Goal: Task Accomplishment & Management: Use online tool/utility

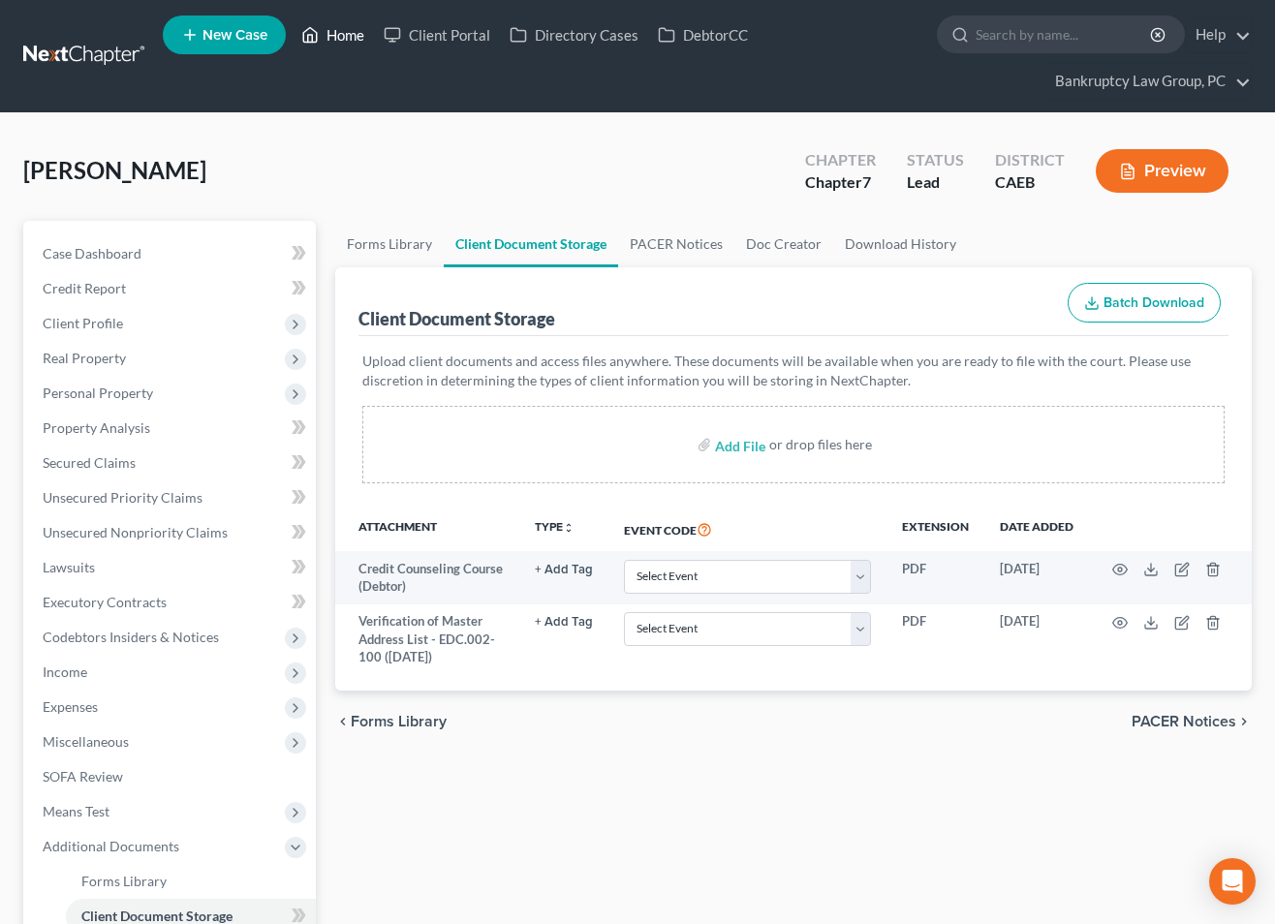
click at [354, 37] on link "Home" at bounding box center [333, 34] width 82 height 35
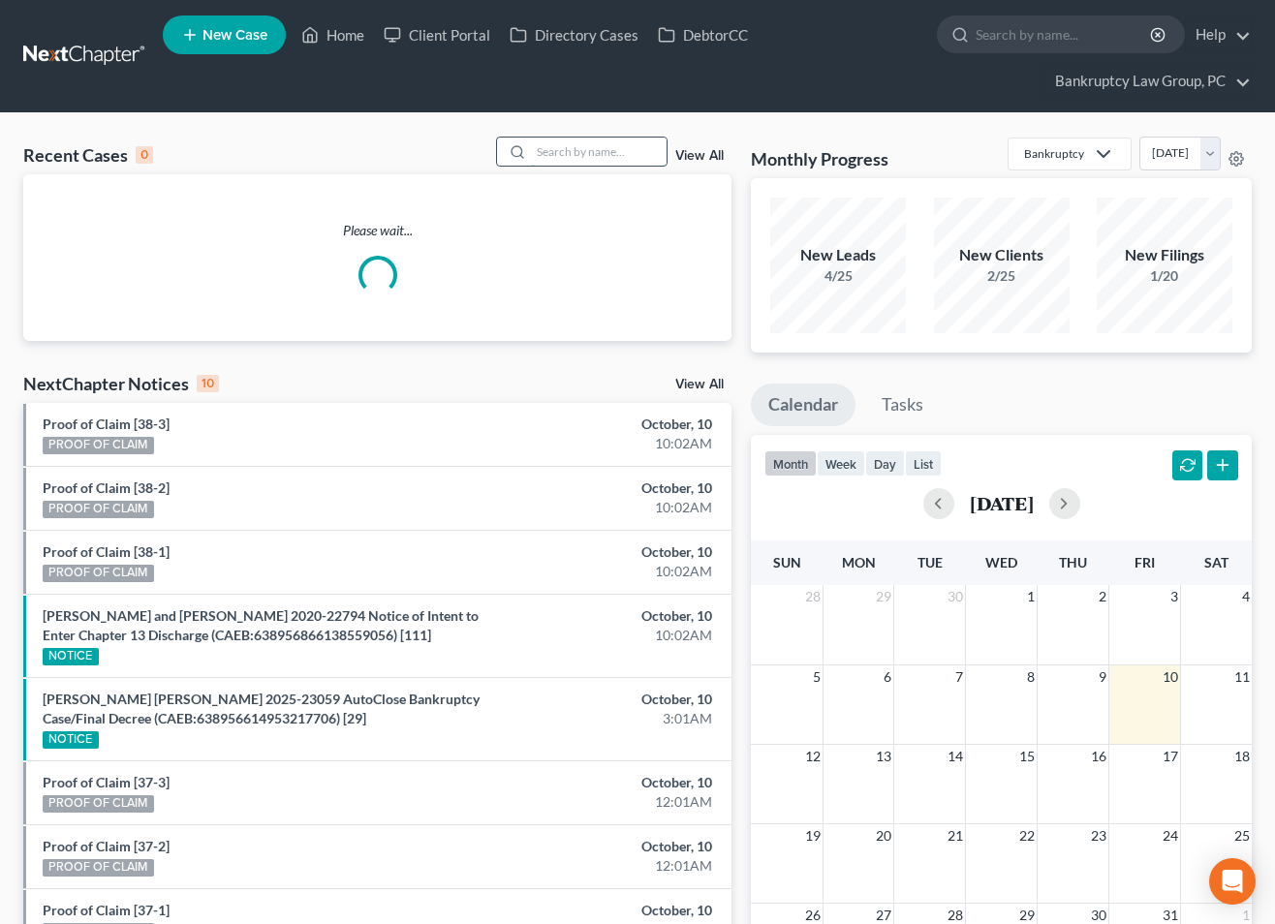
click at [628, 159] on input "search" at bounding box center [599, 152] width 136 height 28
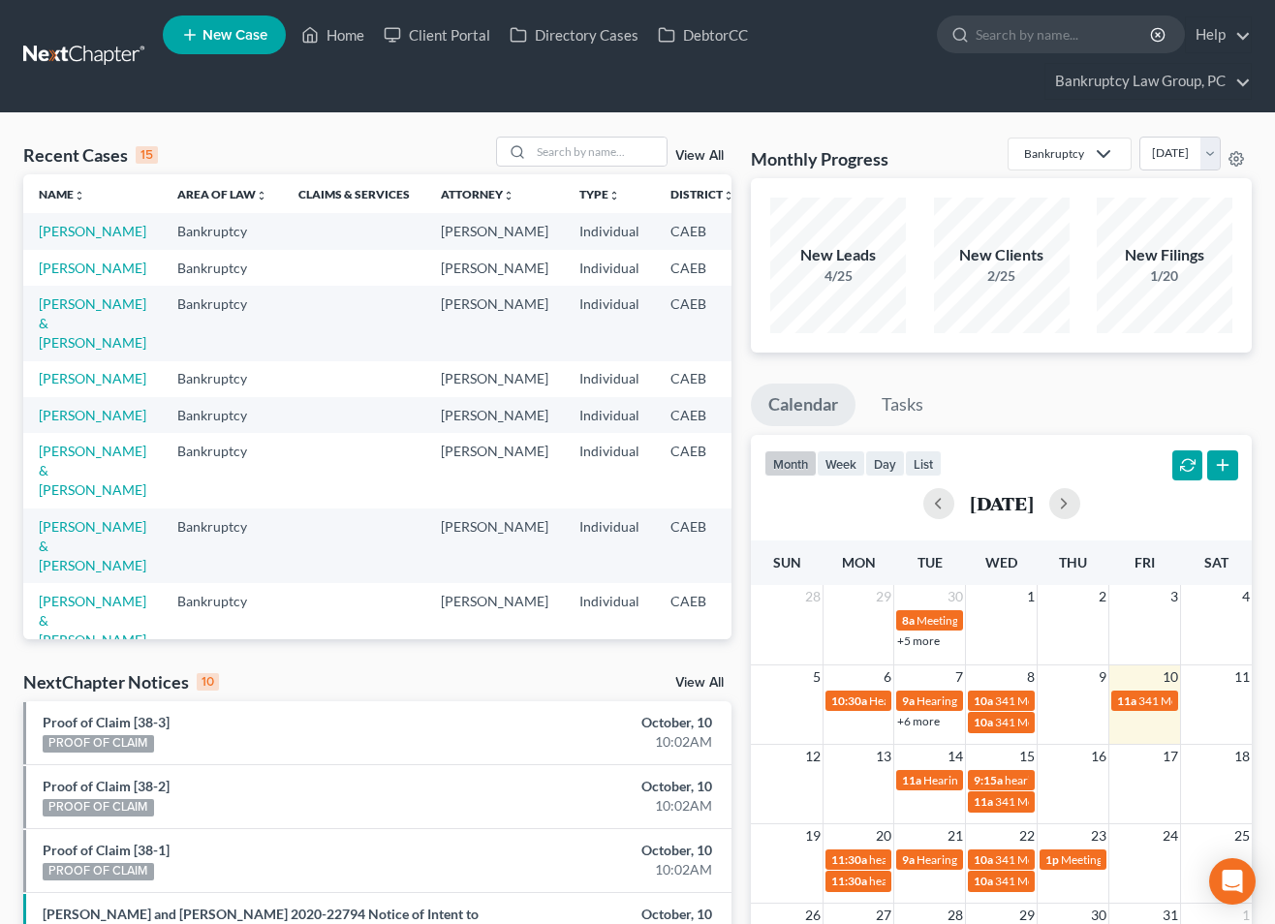
click at [690, 681] on link "View All" at bounding box center [699, 683] width 48 height 14
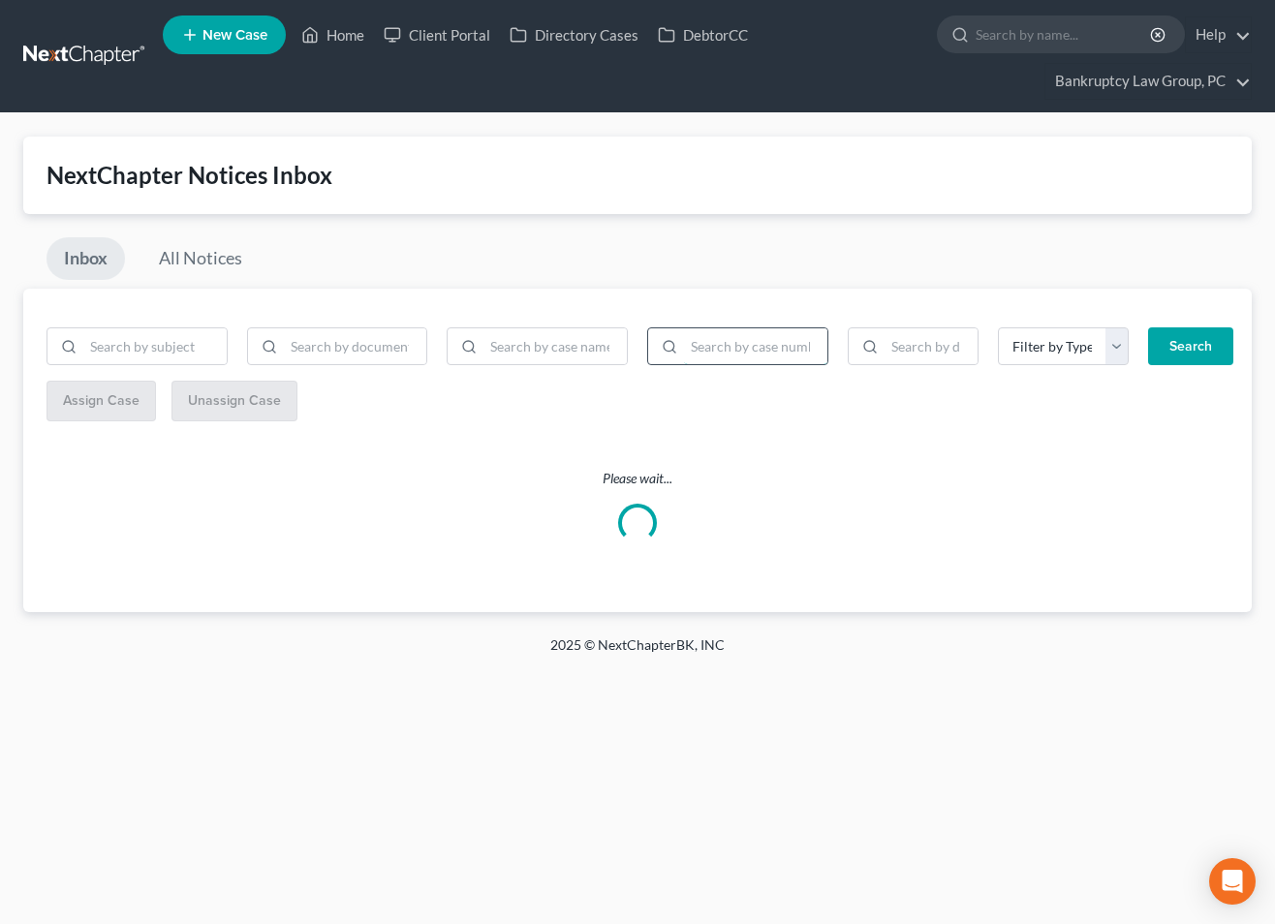
click at [785, 350] on input "search" at bounding box center [755, 346] width 143 height 37
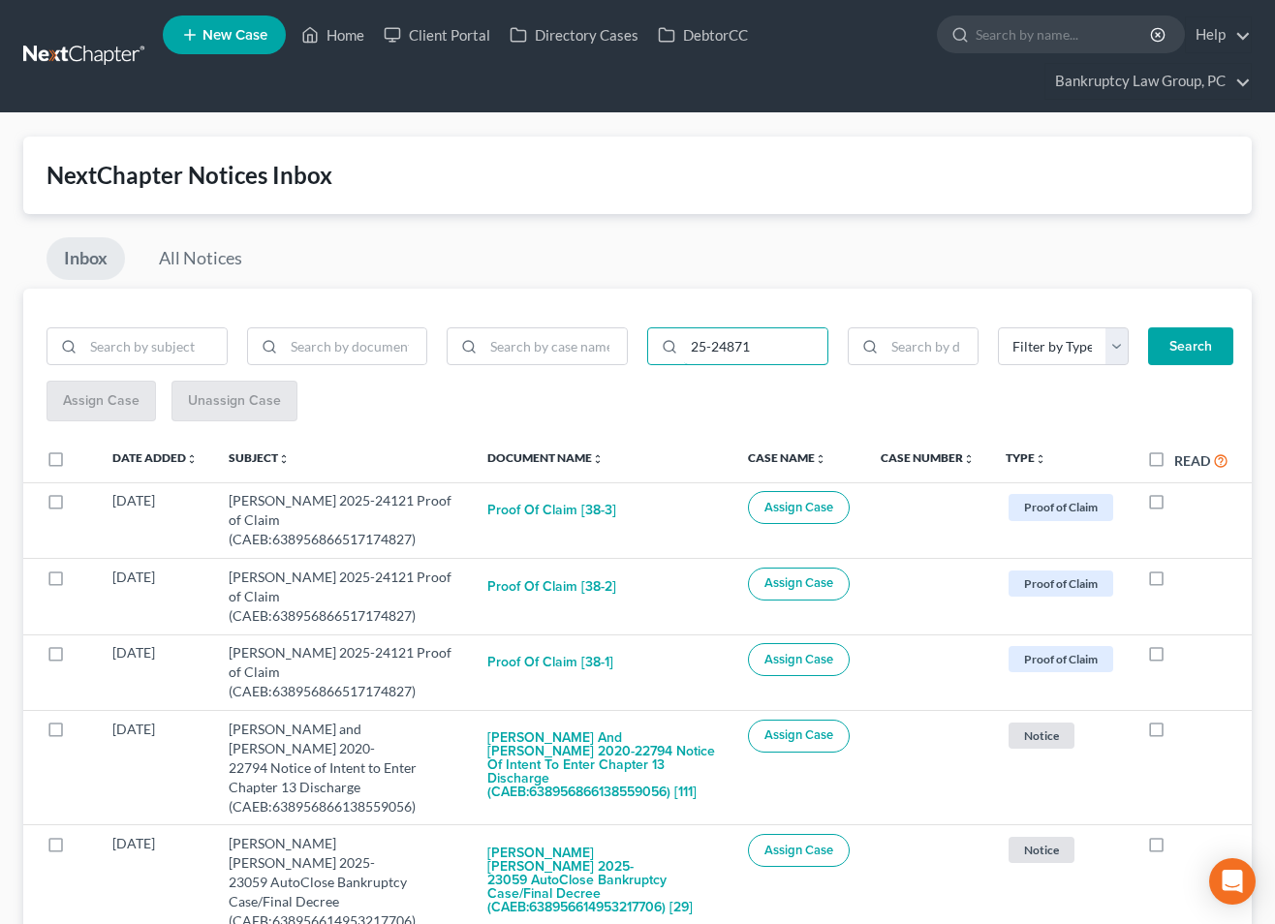
type input "25-24871"
click at [1210, 348] on button "Search" at bounding box center [1190, 346] width 85 height 39
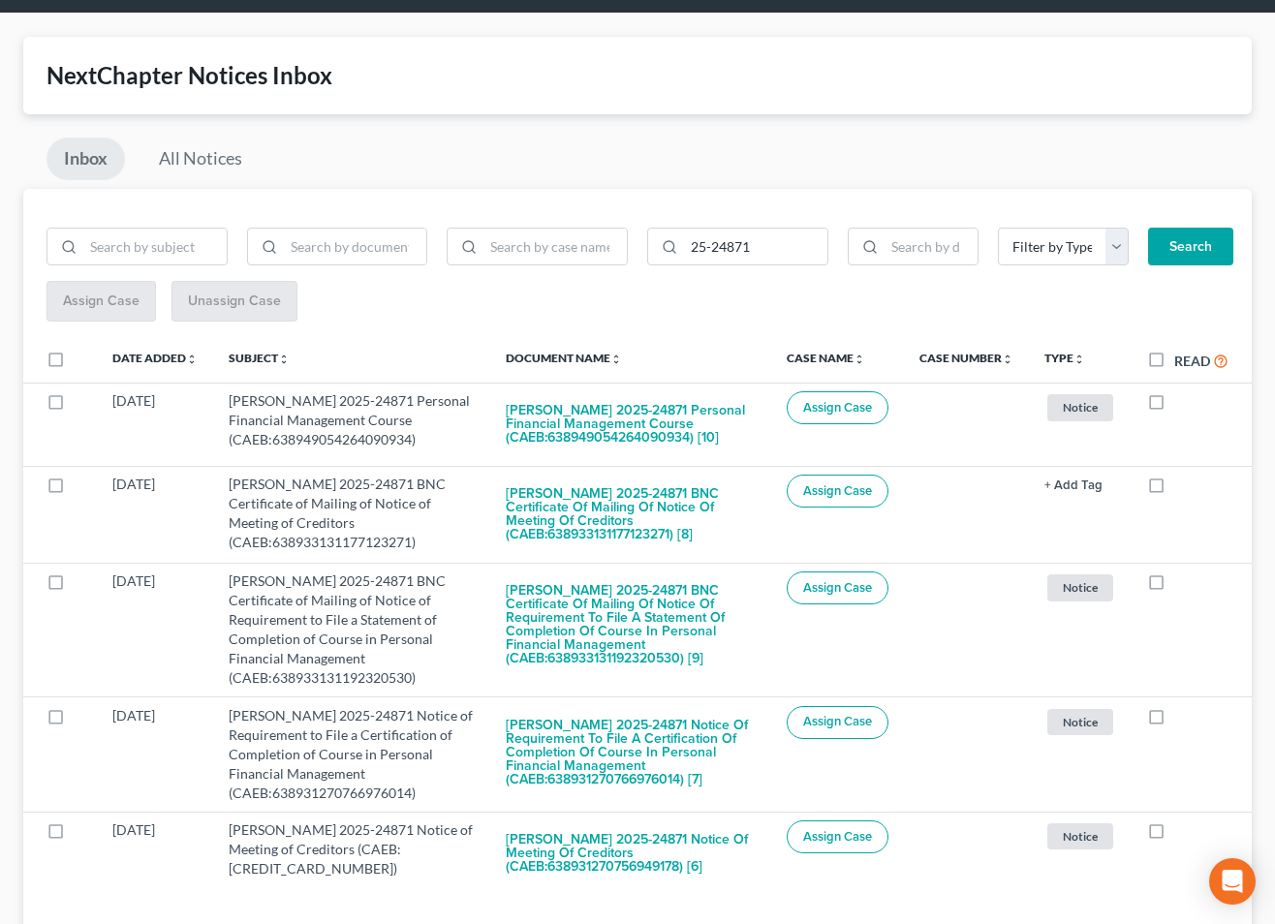
scroll to position [88, 0]
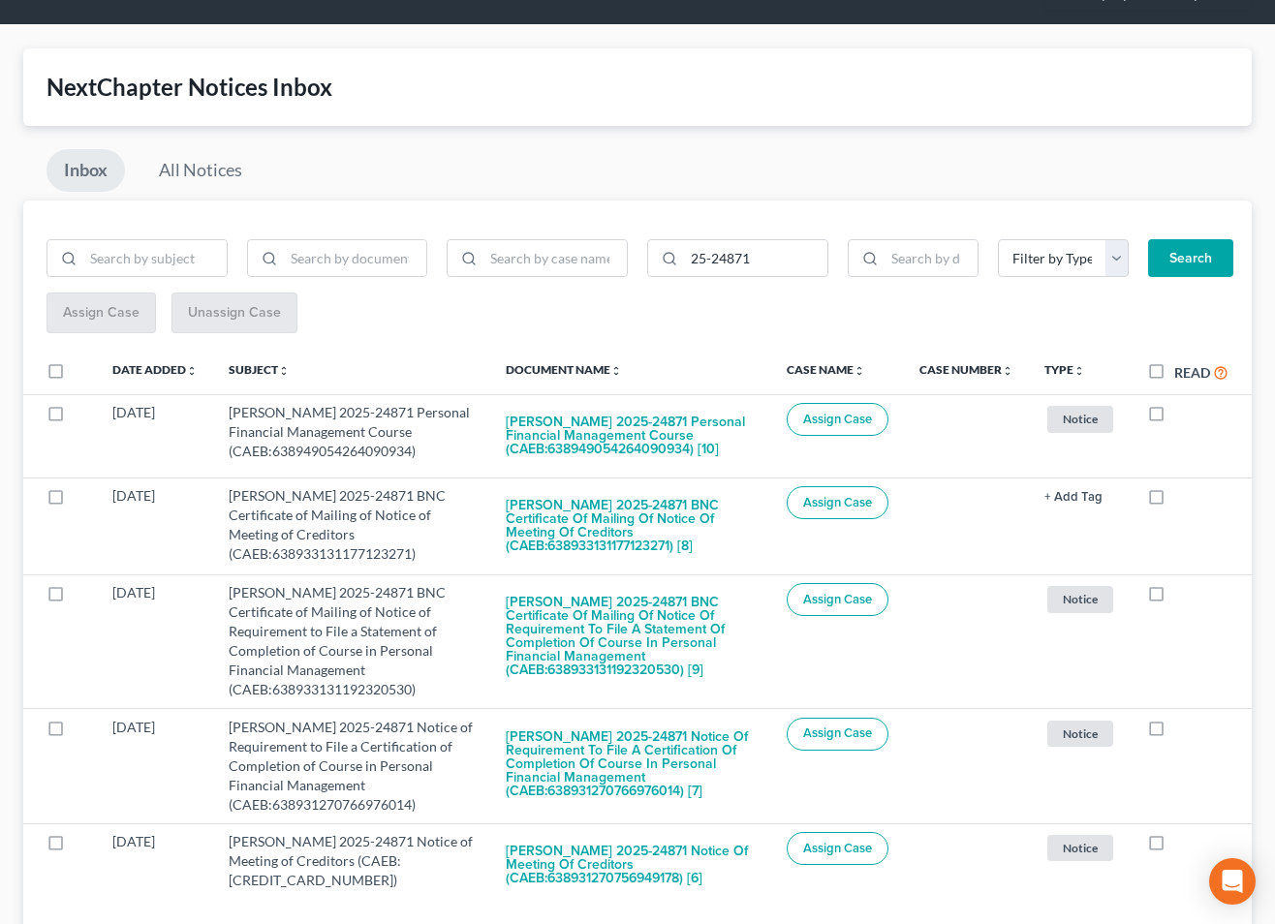
click at [74, 376] on label at bounding box center [74, 376] width 0 height 0
click at [81, 369] on input "checkbox" at bounding box center [87, 367] width 13 height 13
checkbox input "true"
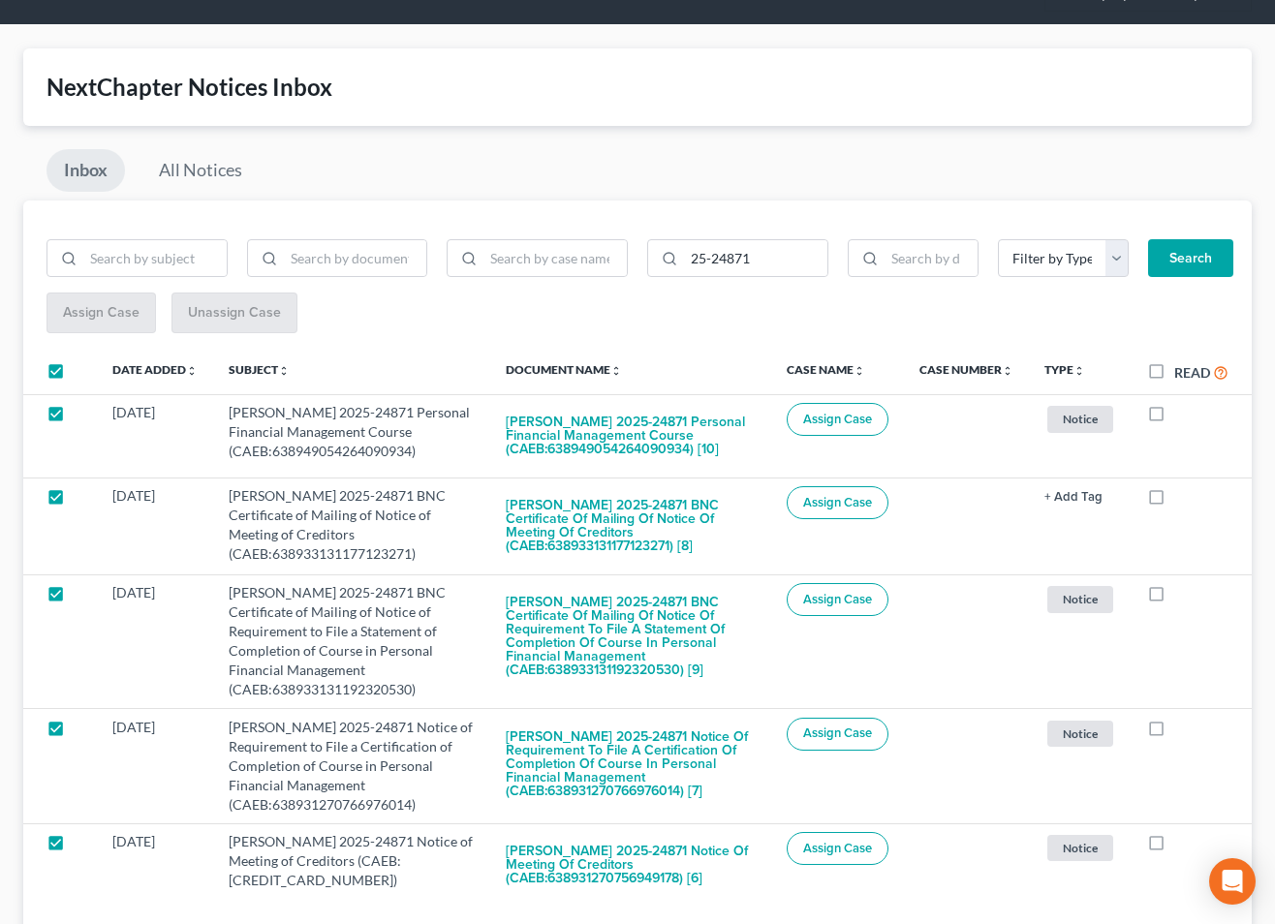
checkbox input "true"
click at [84, 323] on button "Assign Case" at bounding box center [100, 313] width 108 height 39
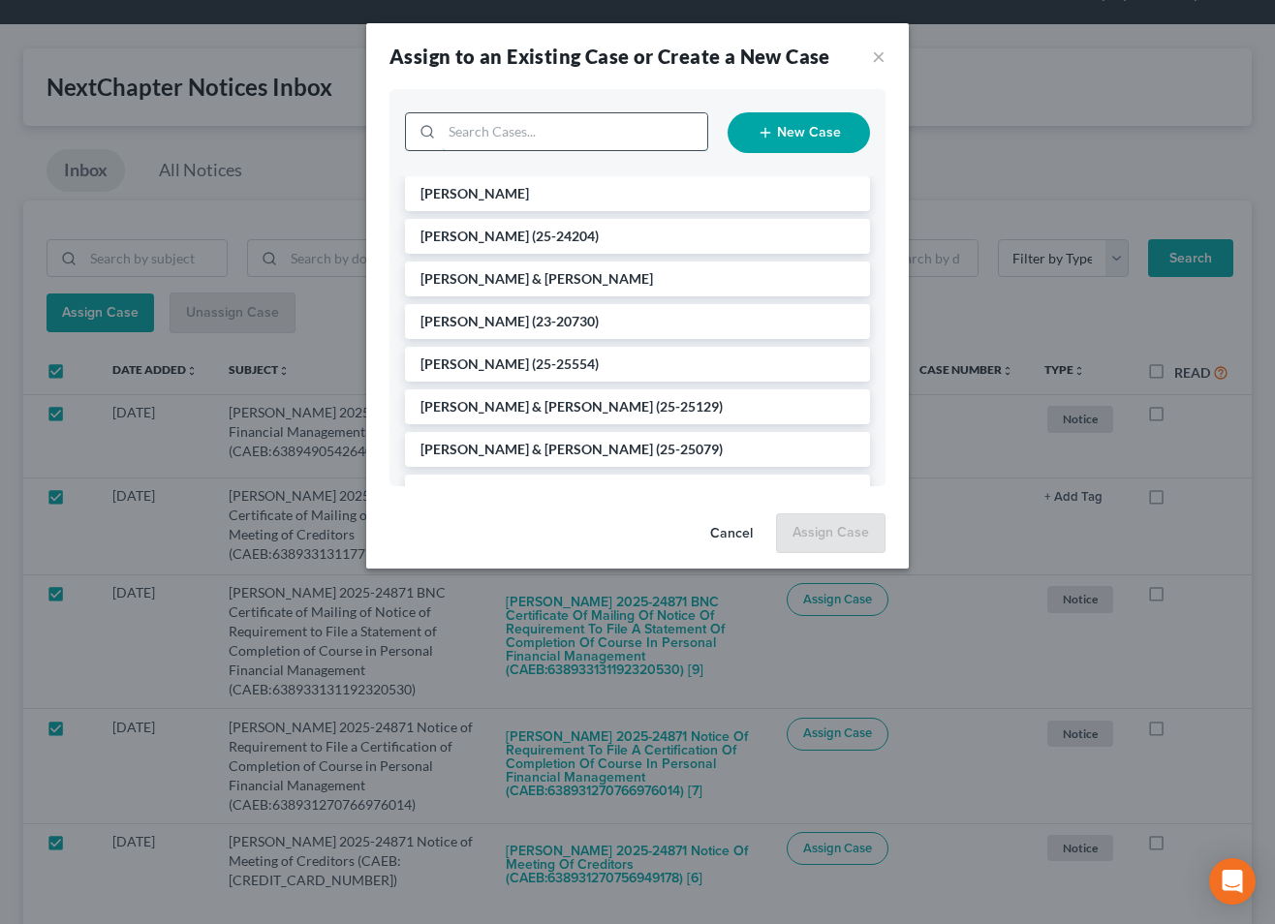
click at [510, 137] on input "search" at bounding box center [574, 131] width 265 height 37
type input "24871"
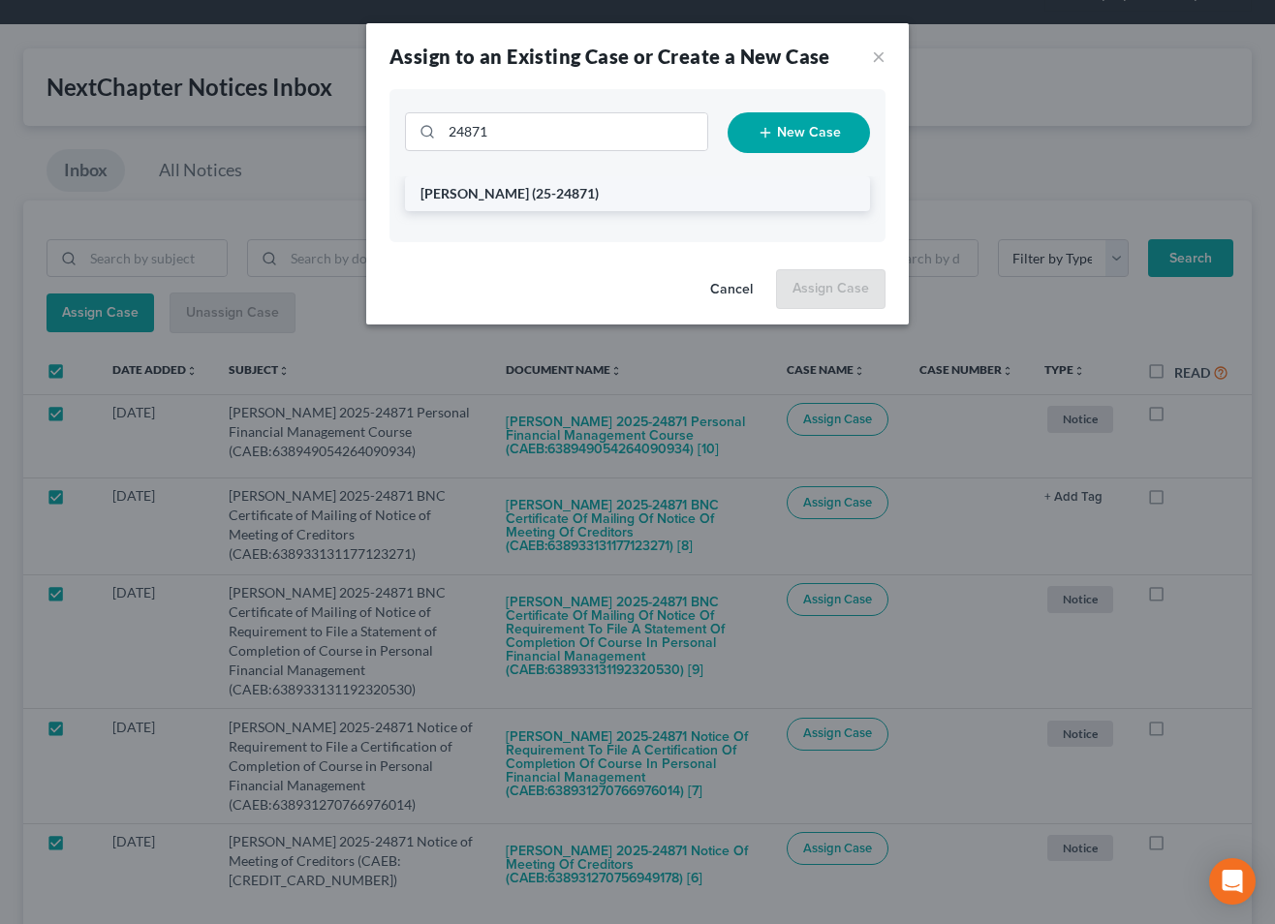
click at [521, 193] on span "[PERSON_NAME]" at bounding box center [474, 193] width 108 height 16
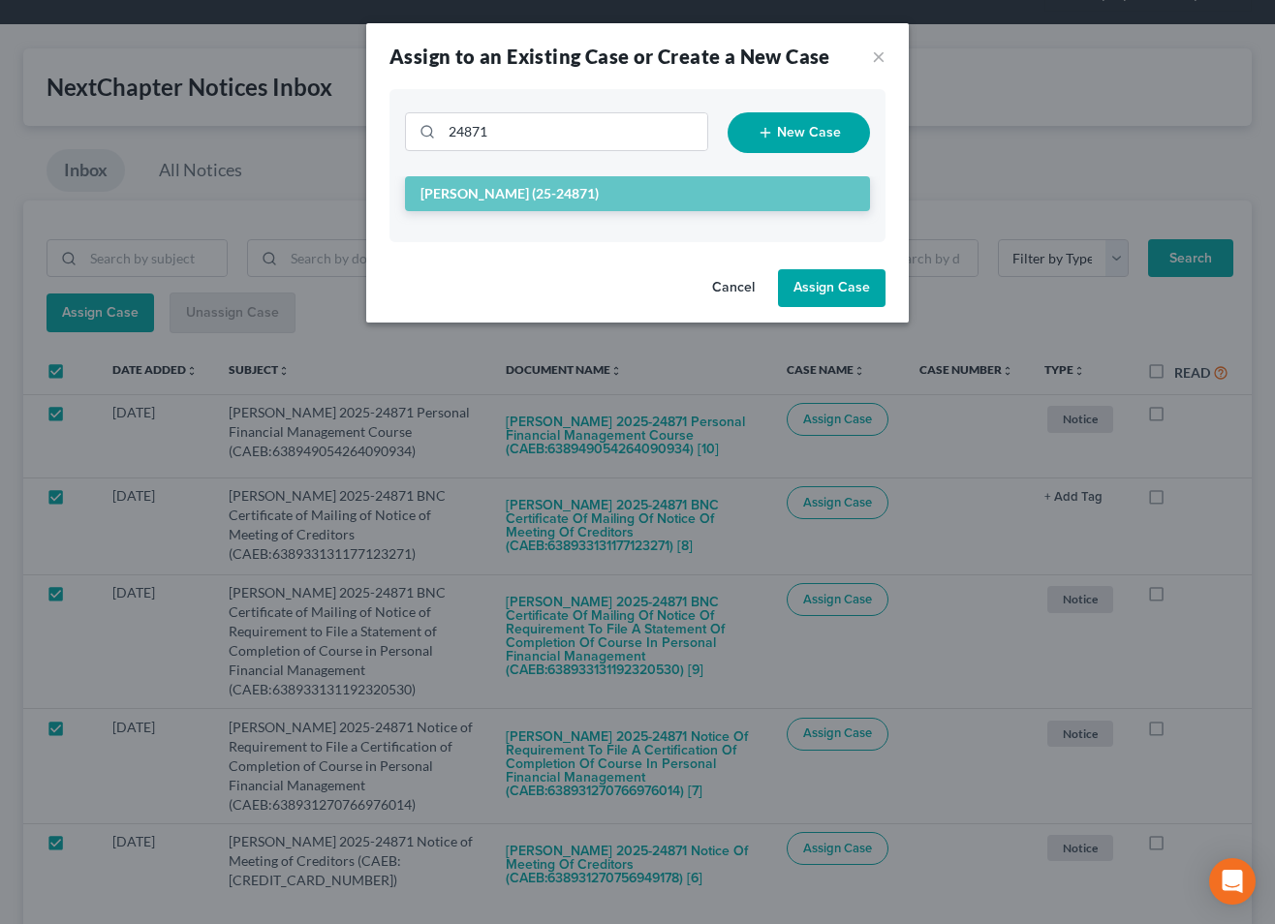
click at [836, 284] on button "Assign Case" at bounding box center [832, 288] width 108 height 39
checkbox input "false"
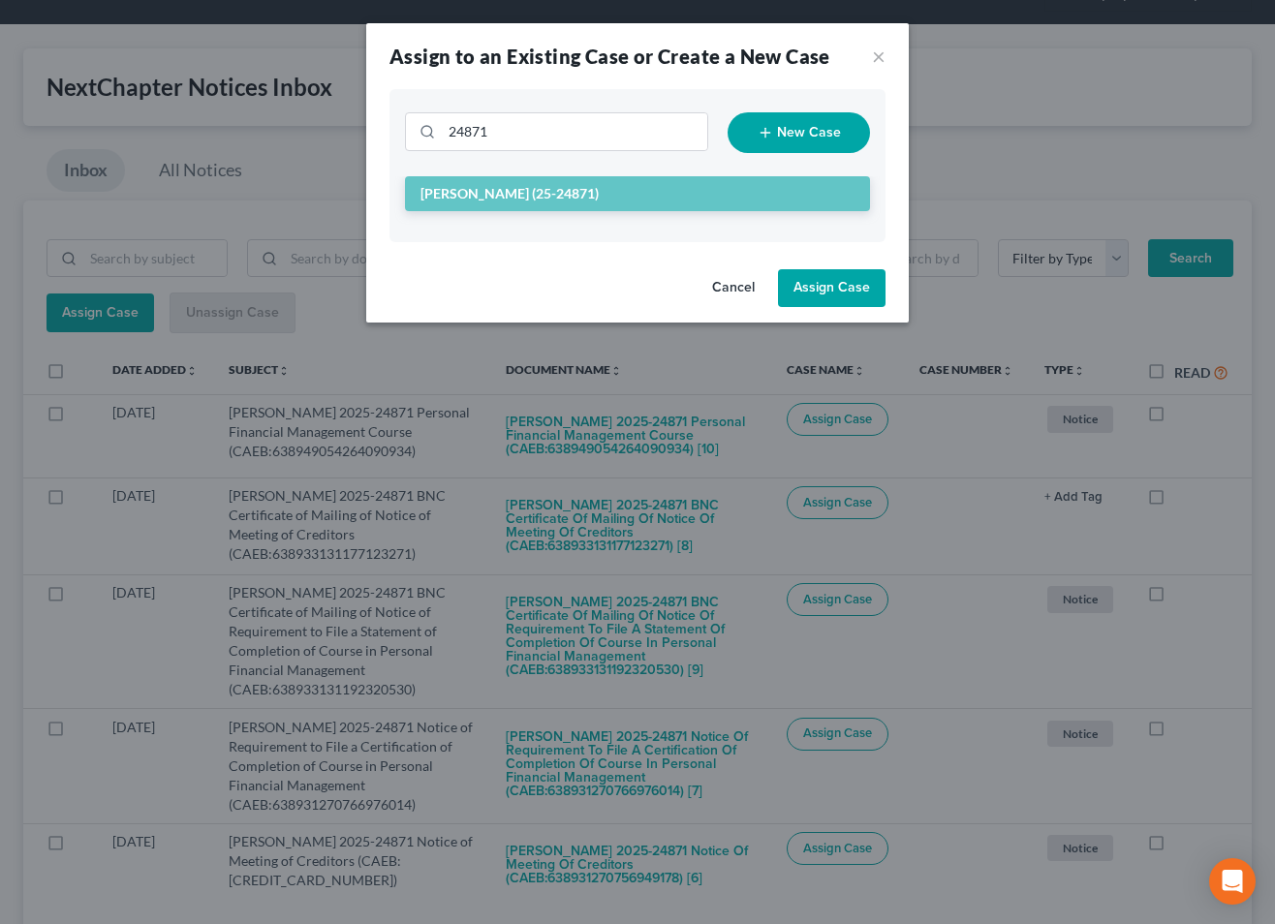
checkbox input "false"
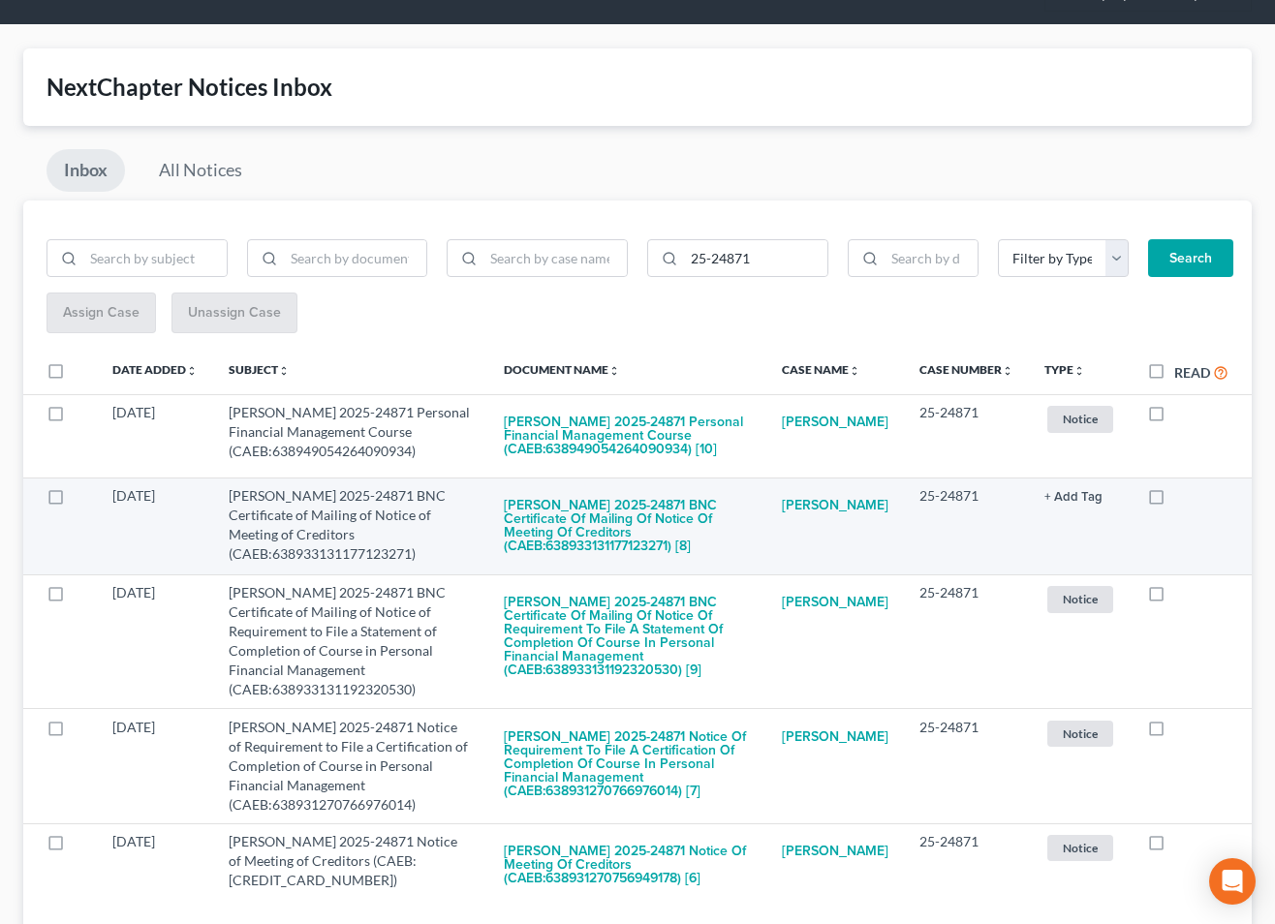
scroll to position [180, 0]
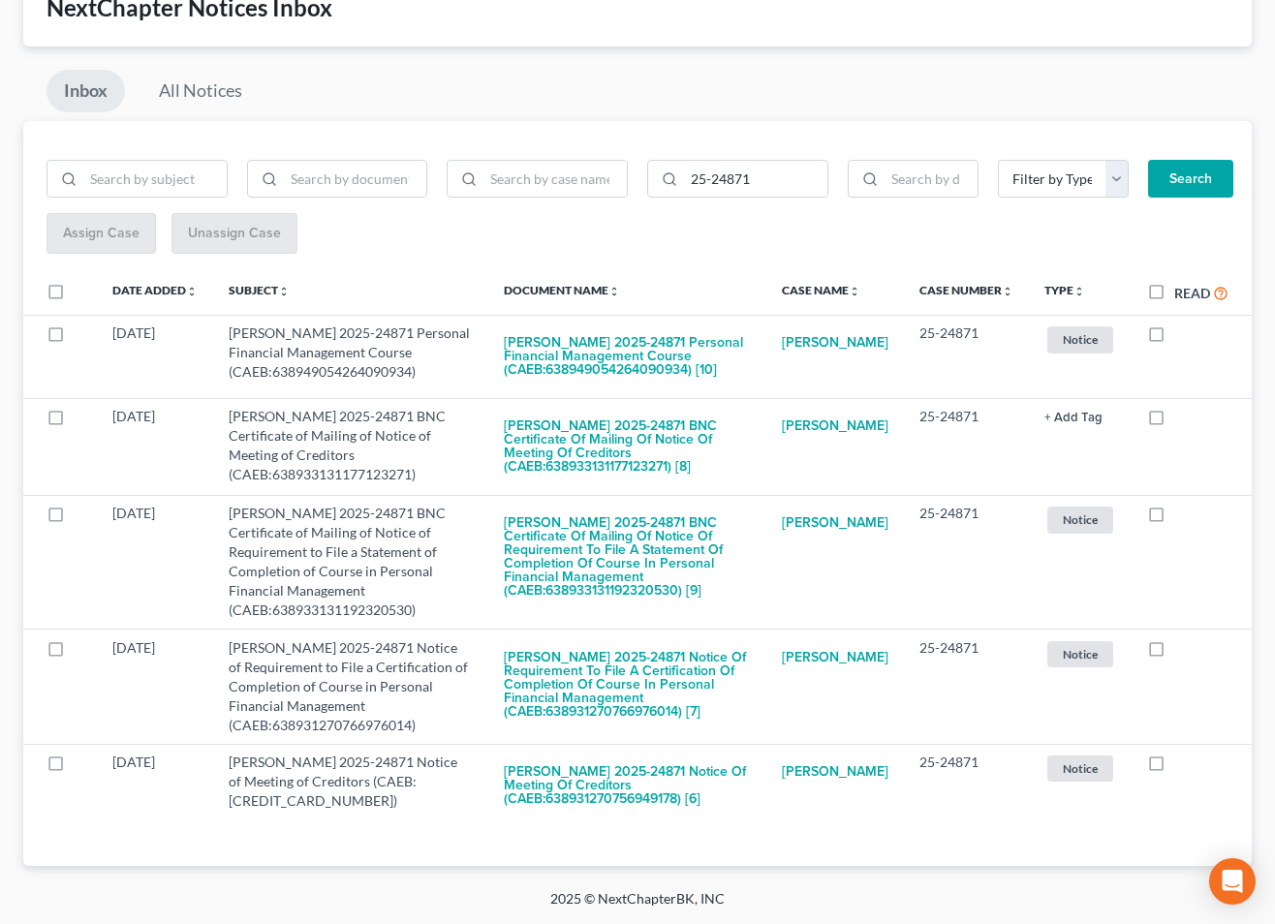
drag, startPoint x: 1157, startPoint y: 279, endPoint x: 1165, endPoint y: 290, distance: 13.8
click at [1174, 282] on label "Read" at bounding box center [1201, 293] width 54 height 22
click at [1182, 282] on input "Read" at bounding box center [1188, 288] width 13 height 13
checkbox input "true"
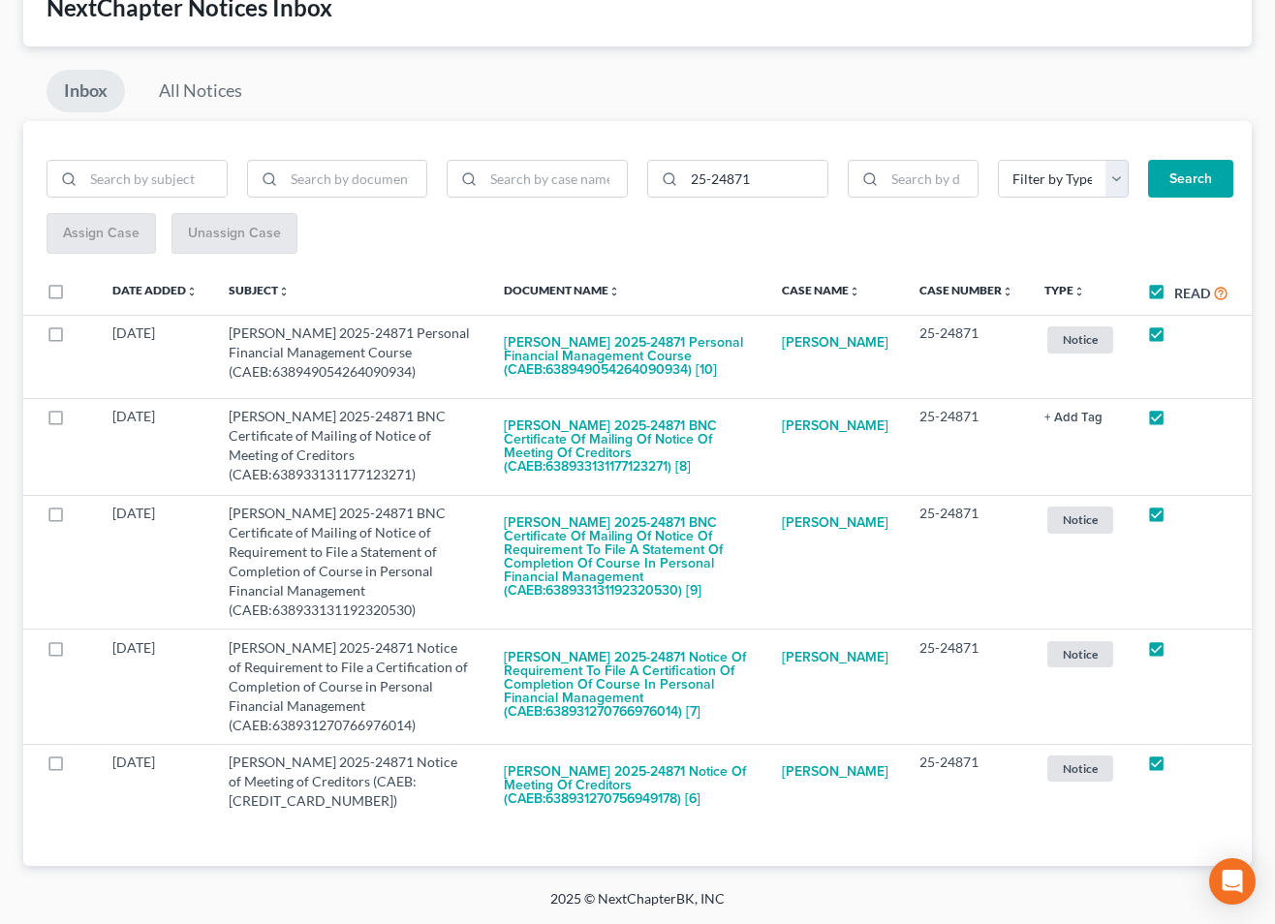
checkbox input "true"
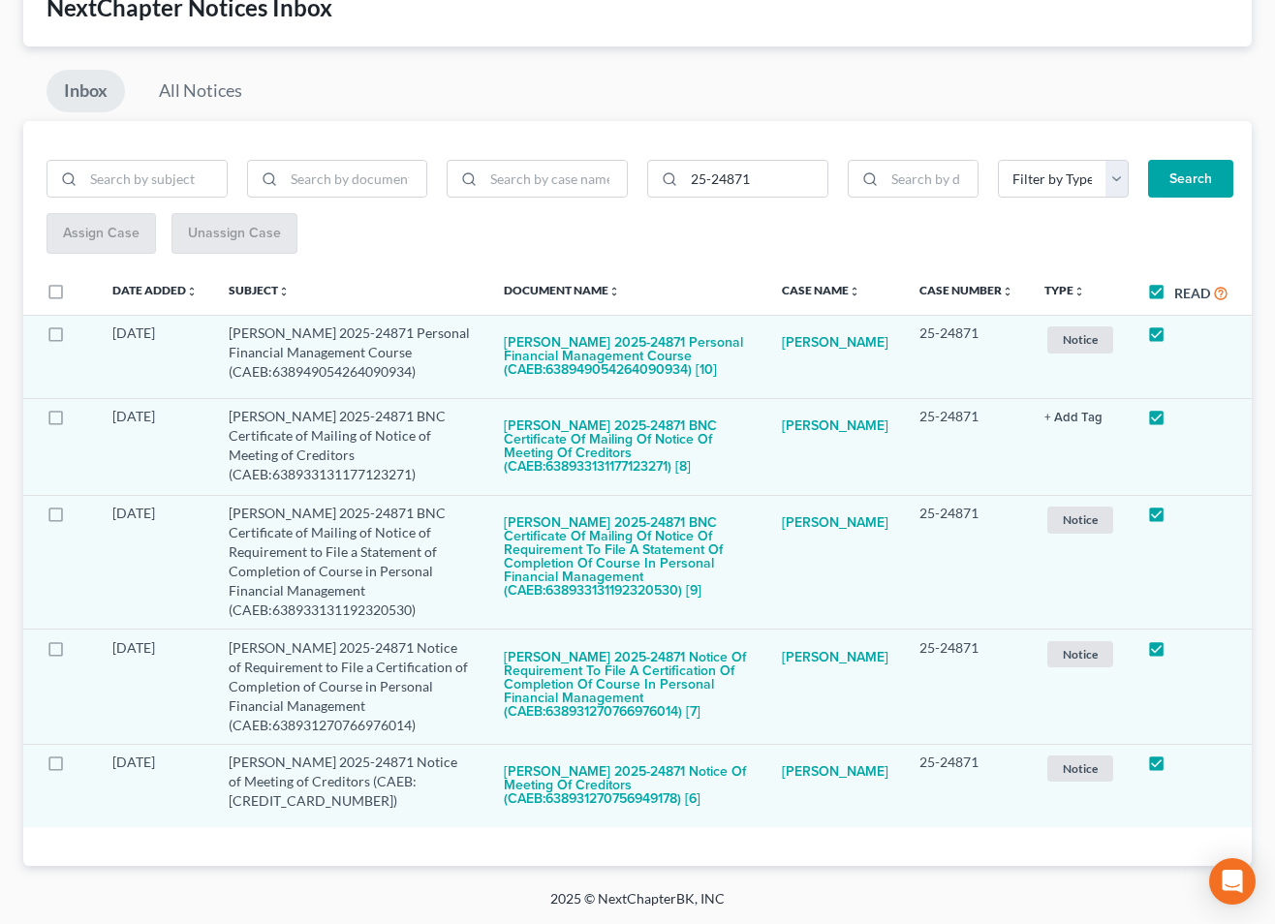
scroll to position [0, 0]
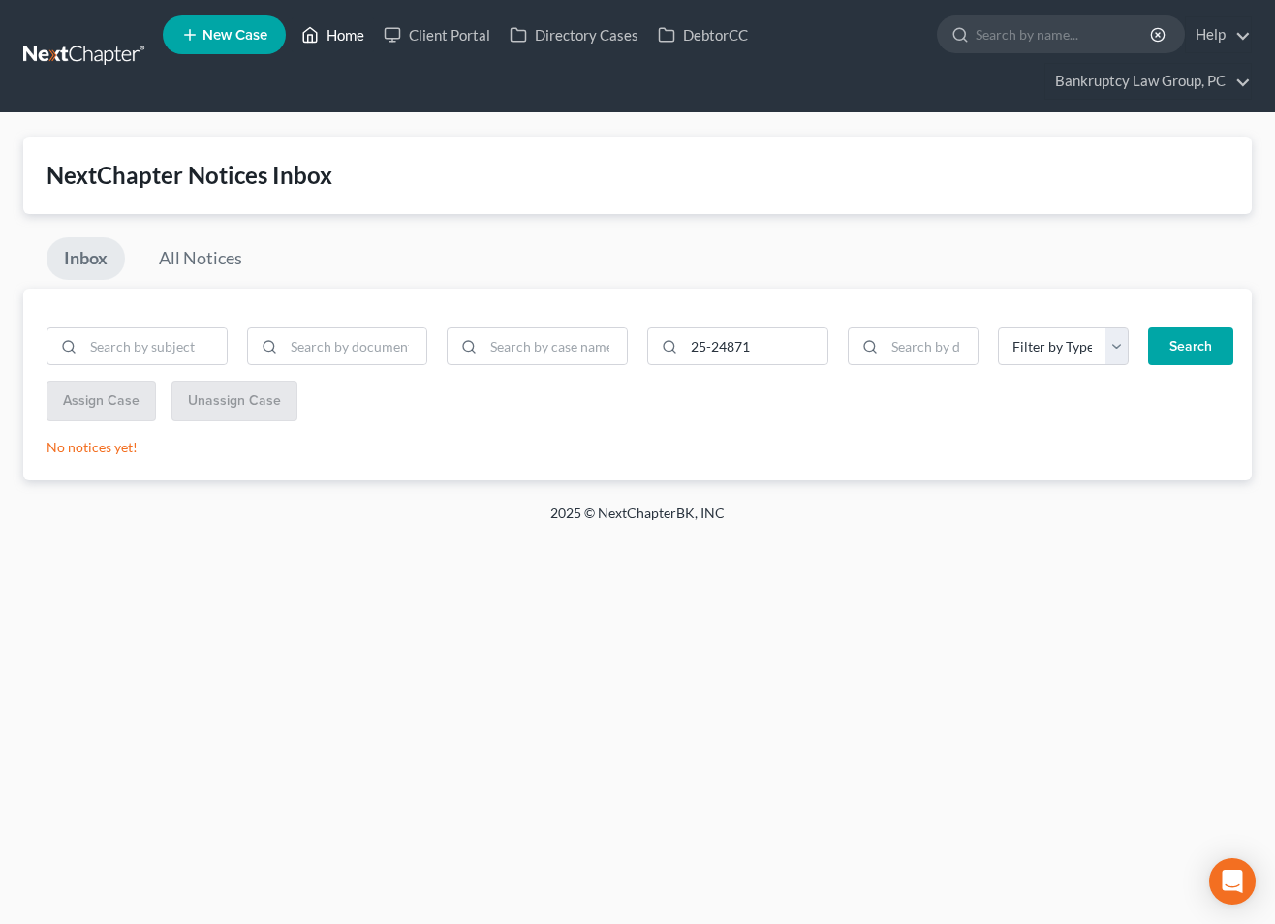
click at [345, 39] on link "Home" at bounding box center [333, 34] width 82 height 35
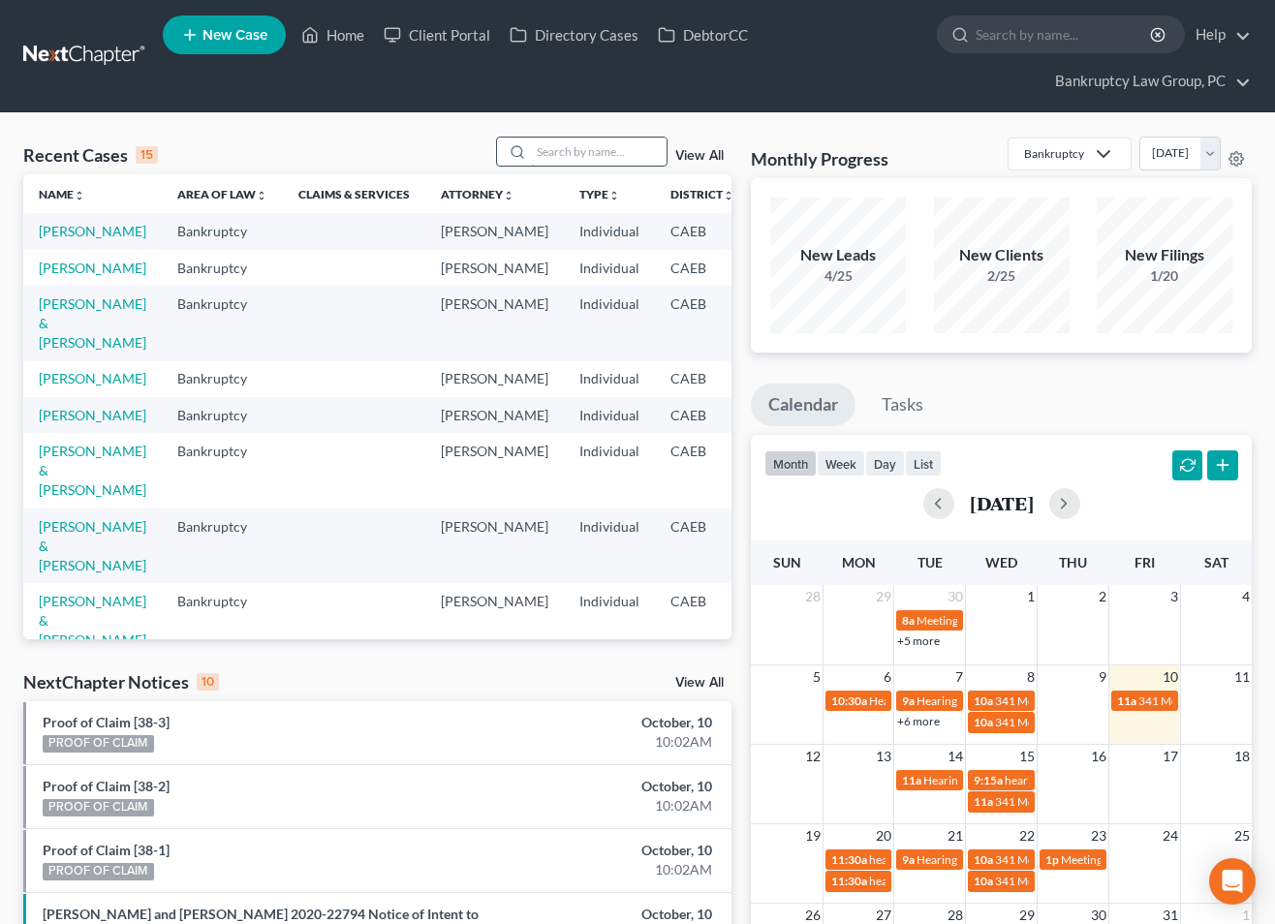
click at [586, 157] on input "search" at bounding box center [599, 152] width 136 height 28
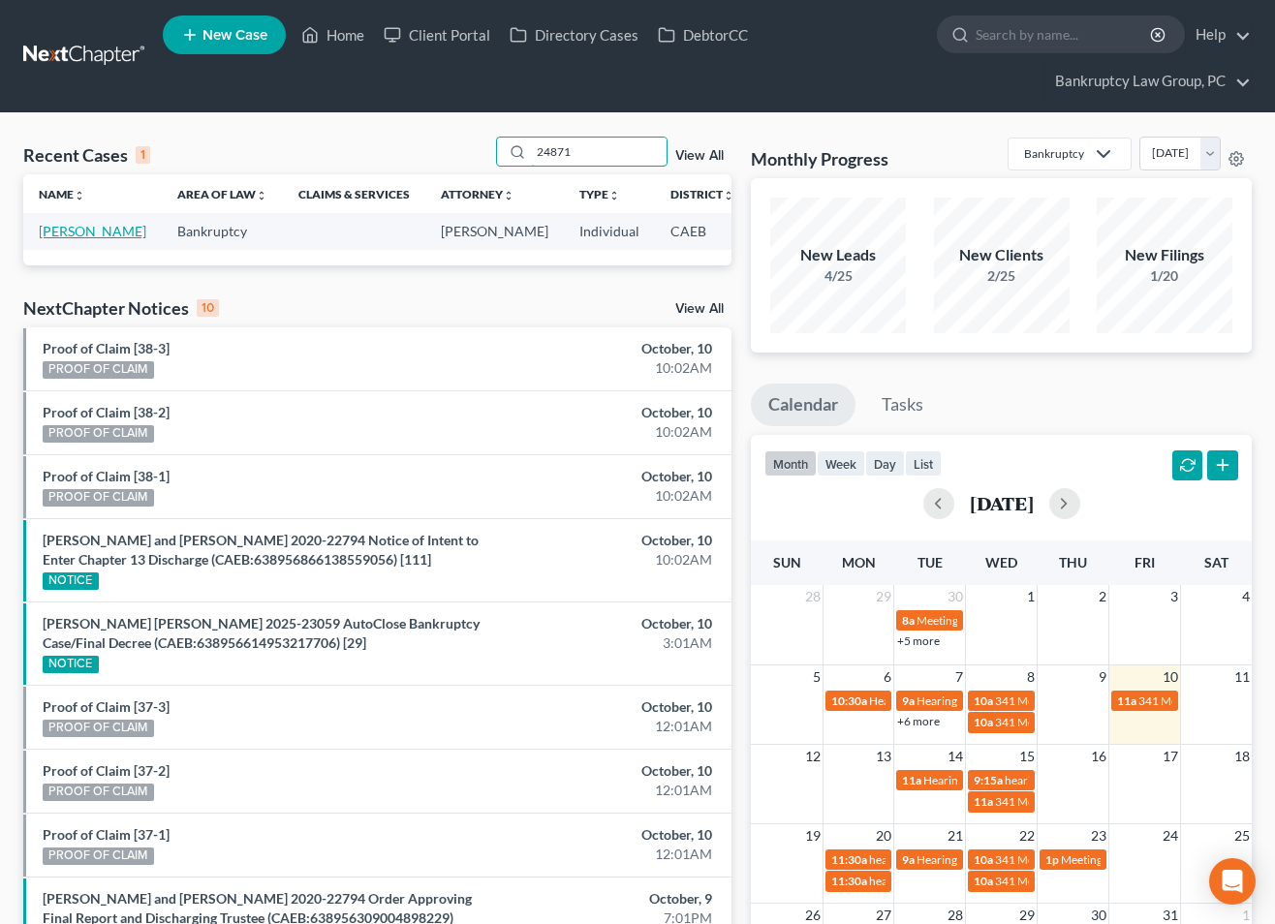
type input "24871"
click at [61, 239] on link "[PERSON_NAME]" at bounding box center [93, 231] width 108 height 16
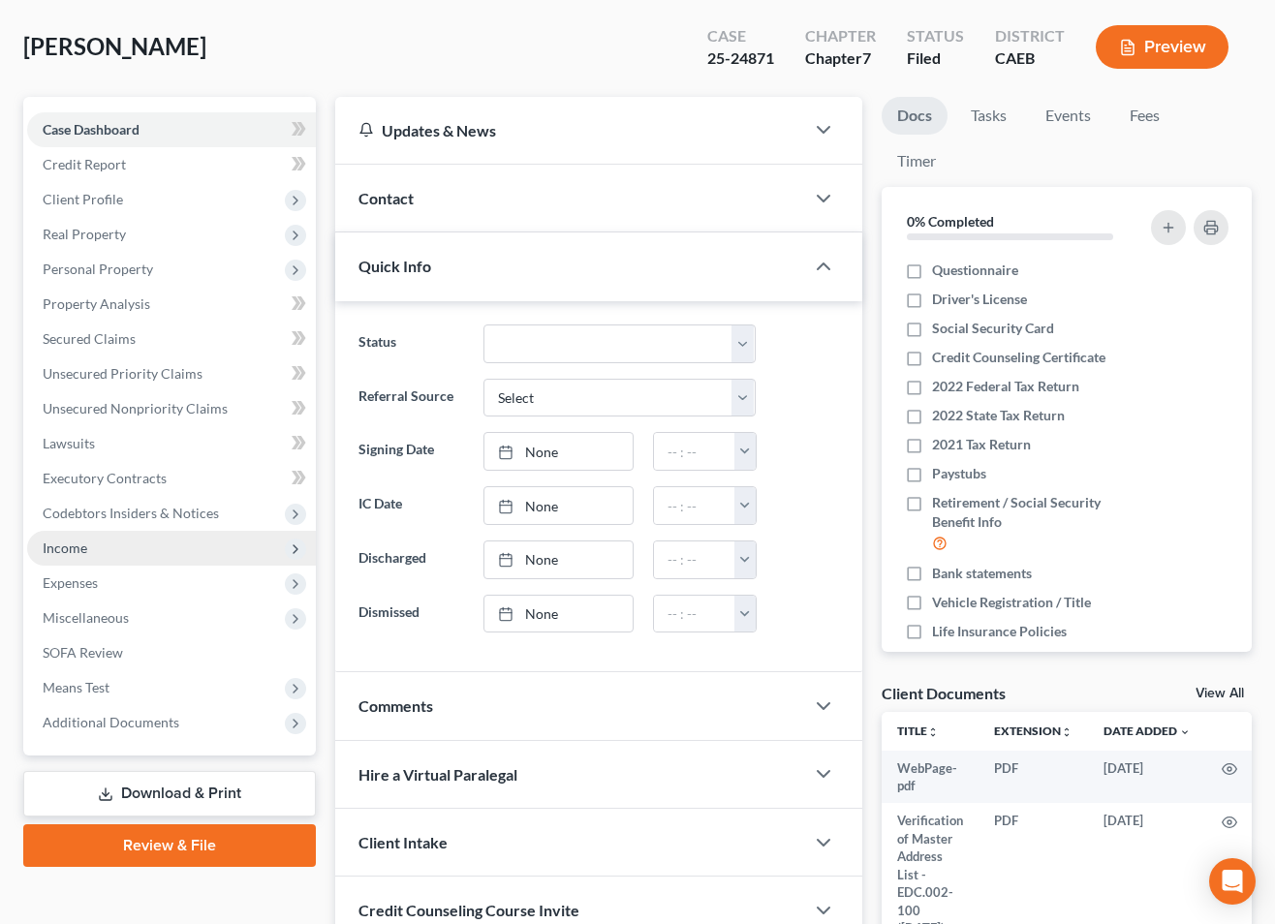
scroll to position [141, 0]
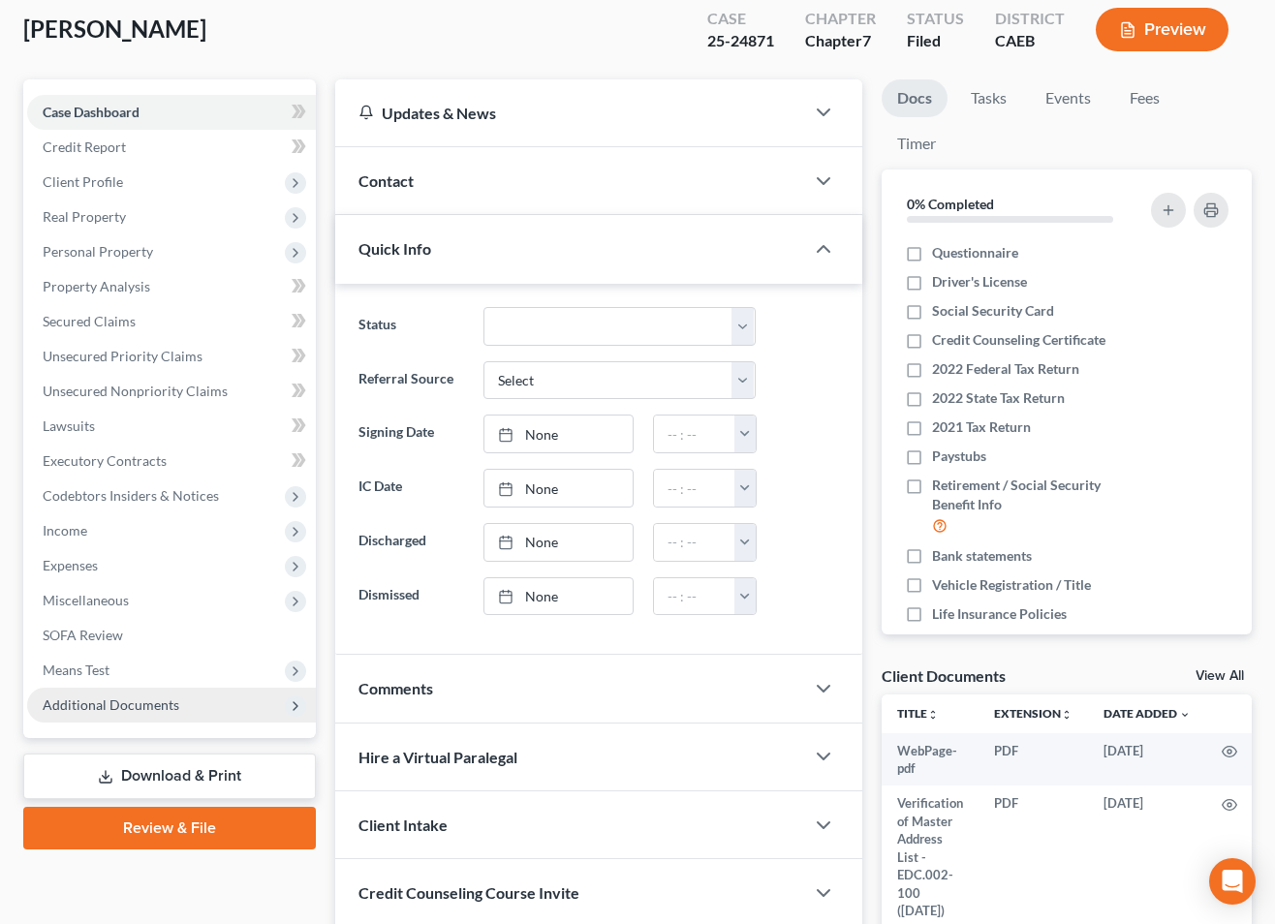
click at [161, 705] on span "Additional Documents" at bounding box center [111, 705] width 137 height 16
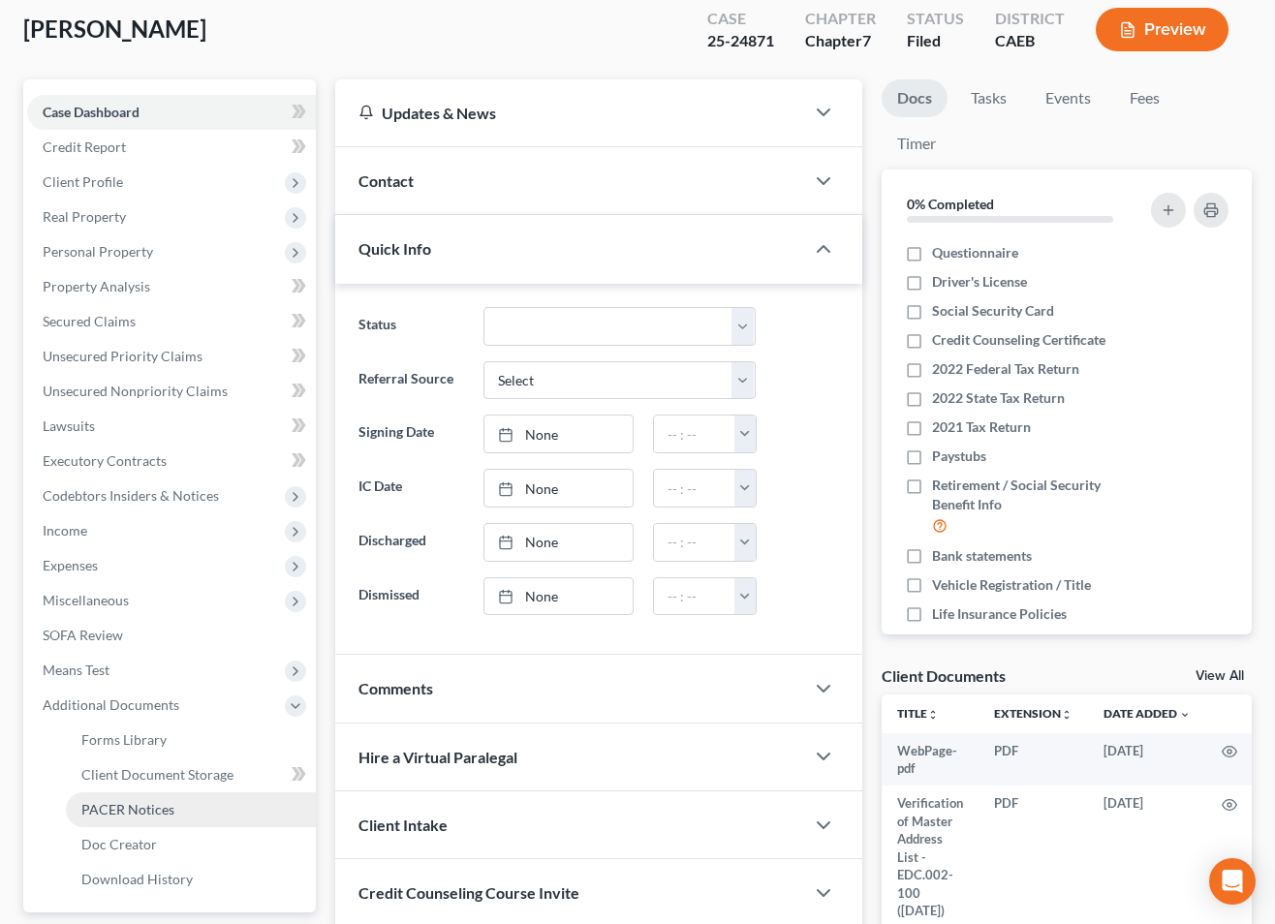
click at [123, 813] on span "PACER Notices" at bounding box center [127, 809] width 93 height 16
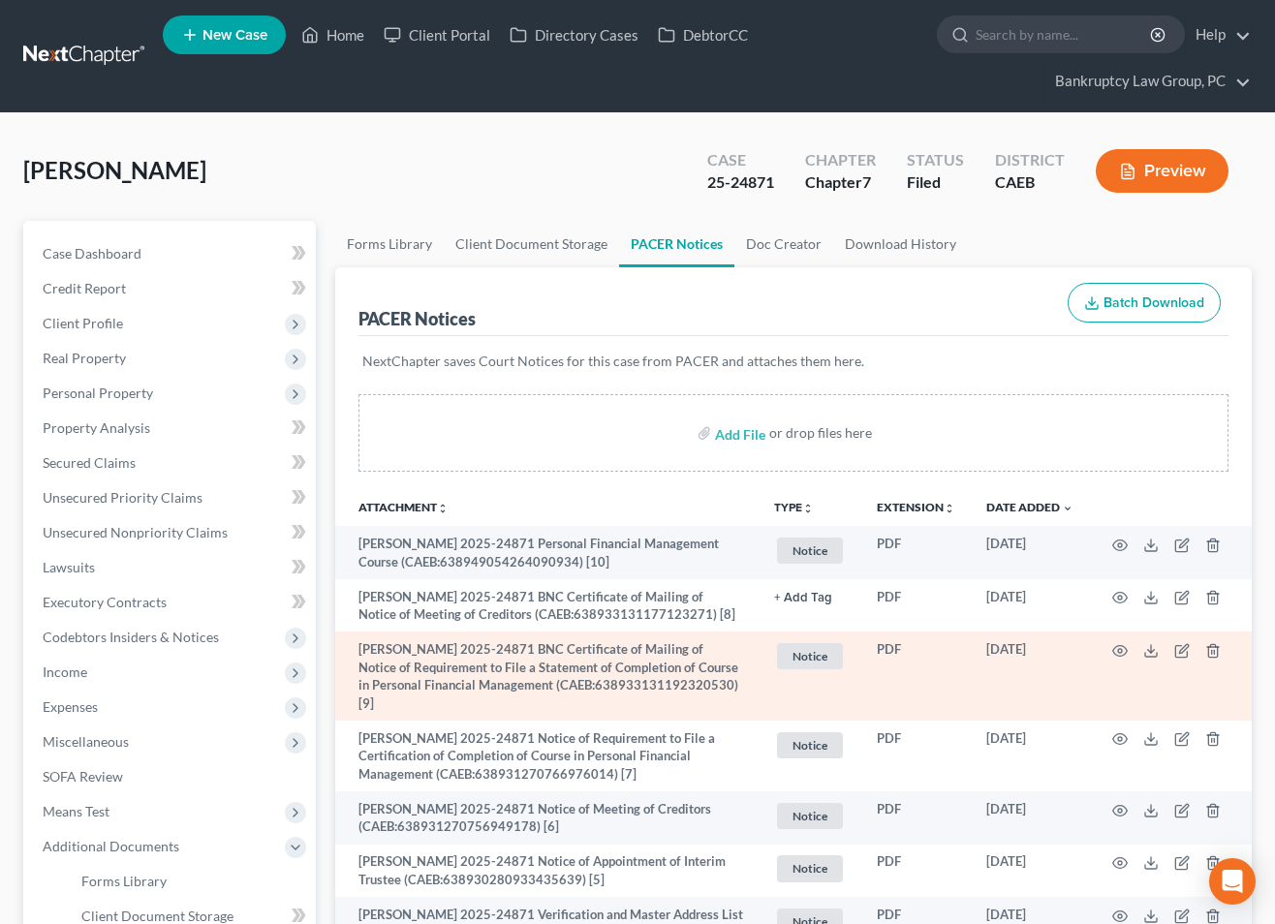
scroll to position [4, 0]
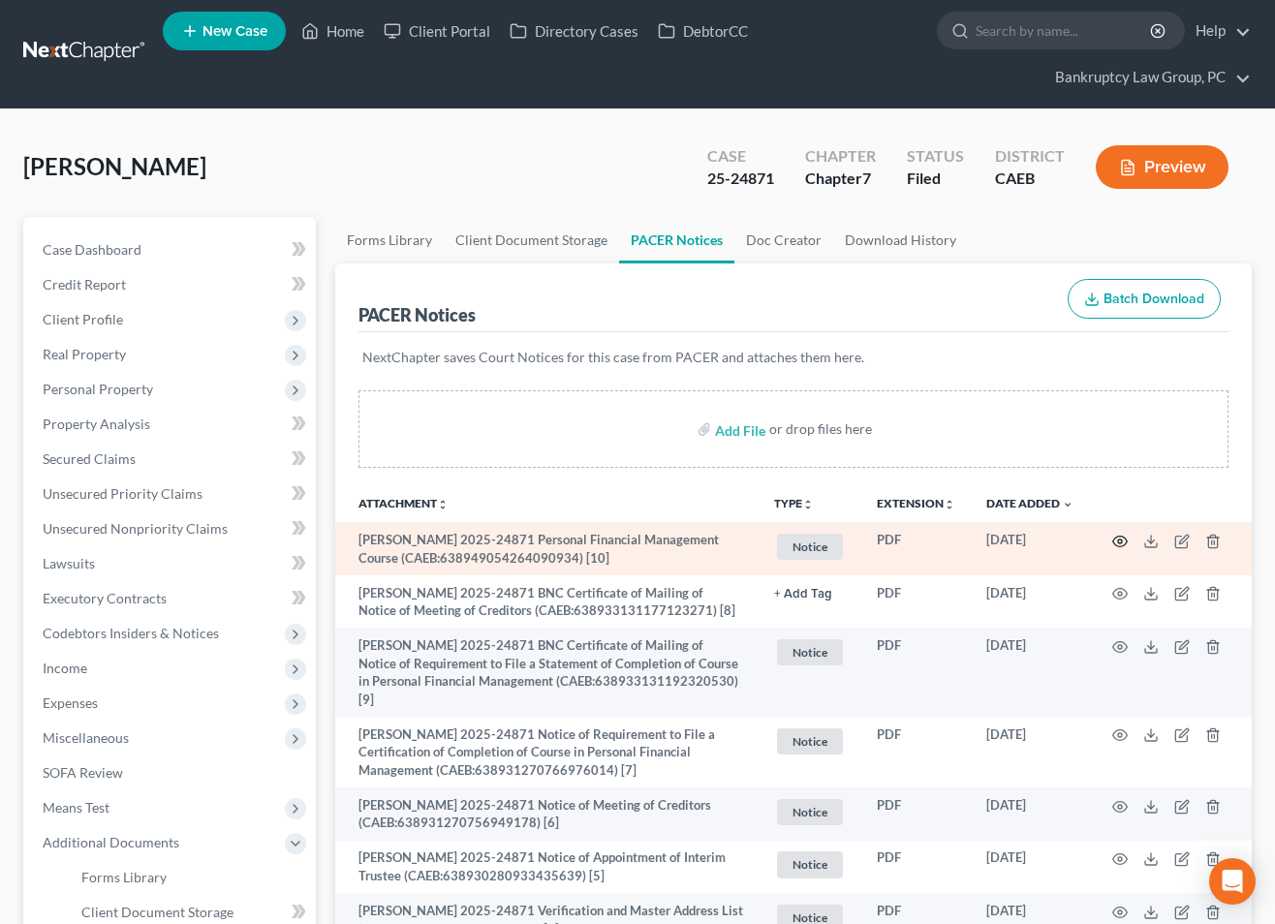
click at [1118, 542] on circle "button" at bounding box center [1120, 542] width 4 height 4
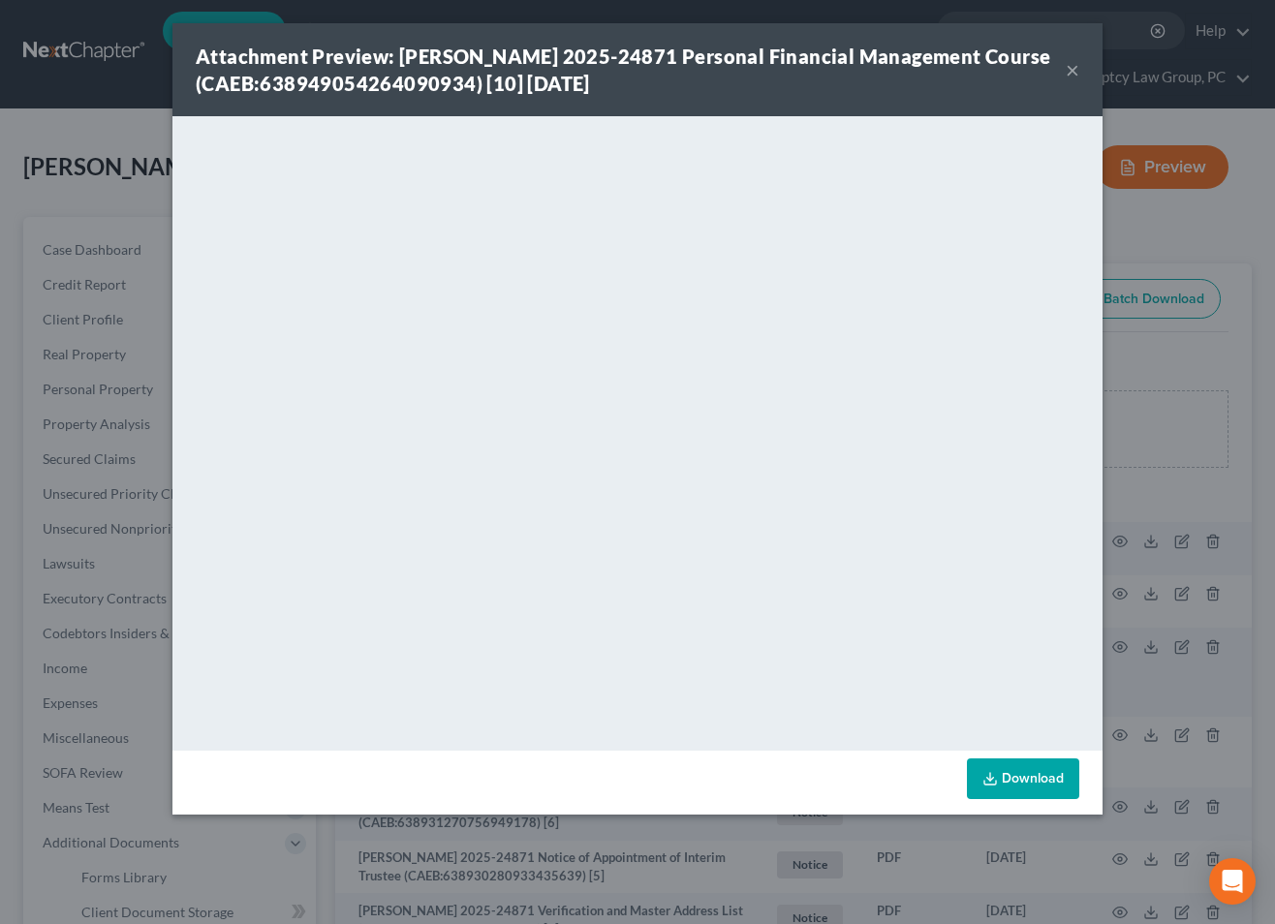
click at [1063, 71] on div "Attachment Preview: [PERSON_NAME] 2025-24871 Personal Financial Management Cour…" at bounding box center [631, 70] width 870 height 54
click at [1073, 71] on button "×" at bounding box center [1073, 69] width 14 height 23
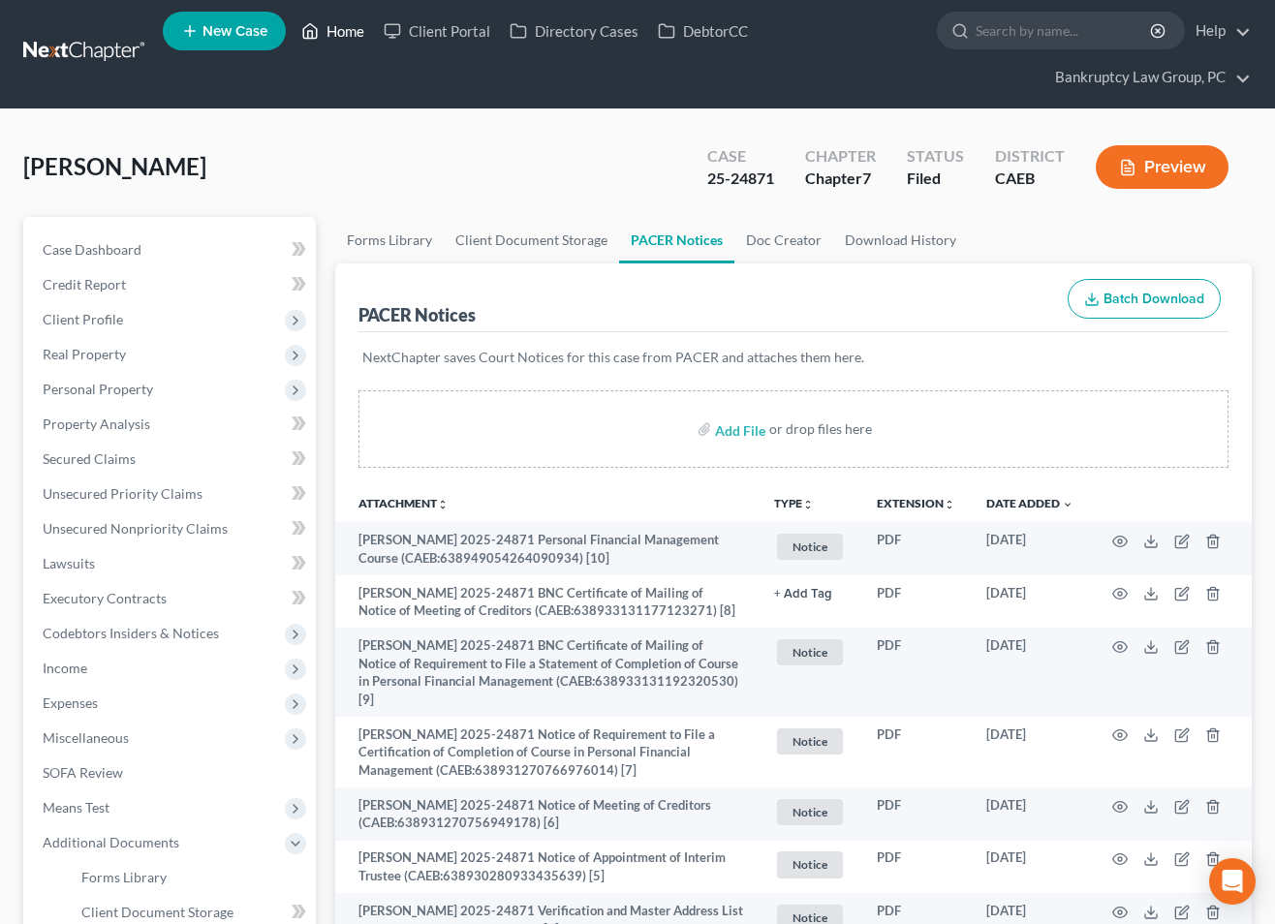
click at [348, 39] on link "Home" at bounding box center [333, 31] width 82 height 35
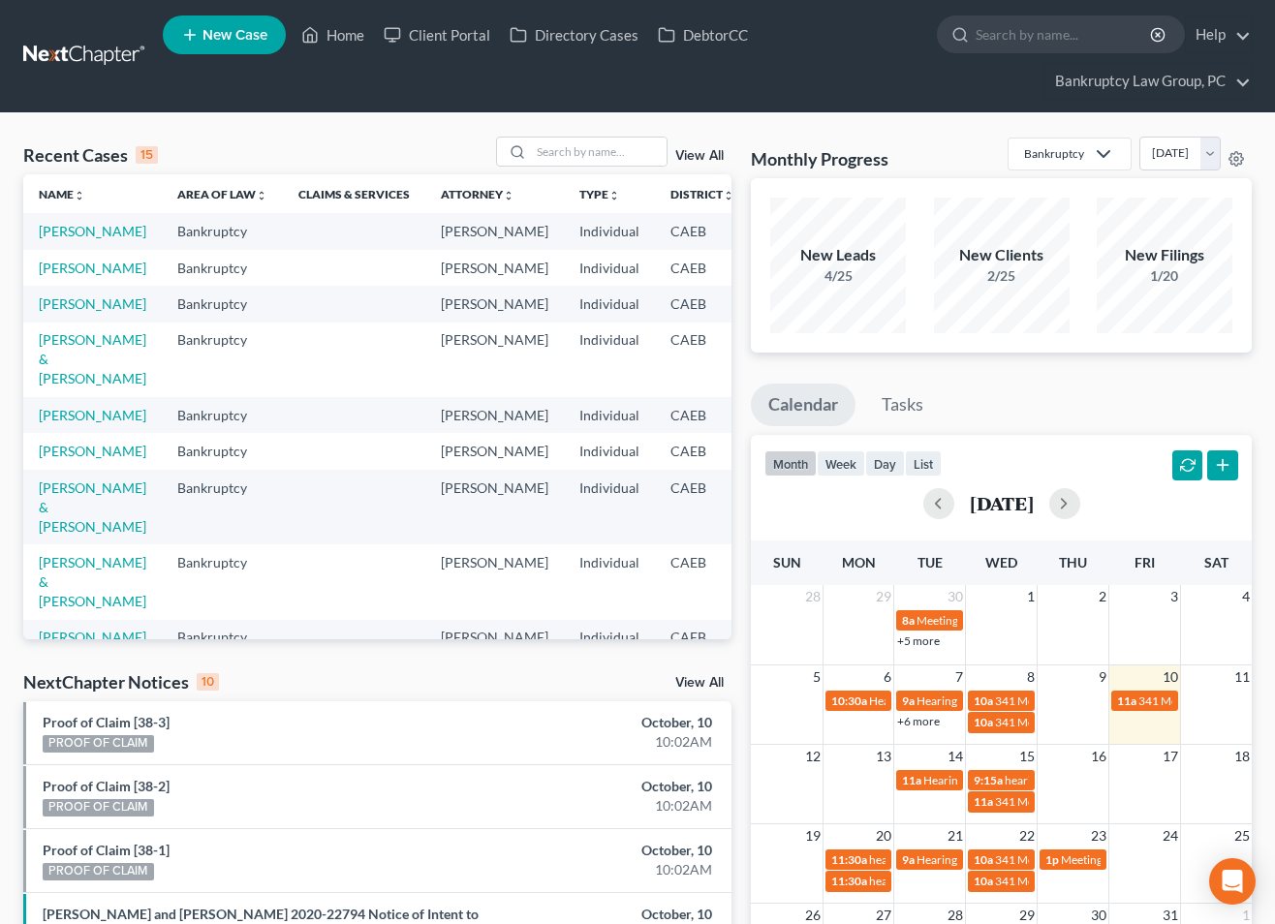
click at [697, 679] on link "View All" at bounding box center [699, 683] width 48 height 14
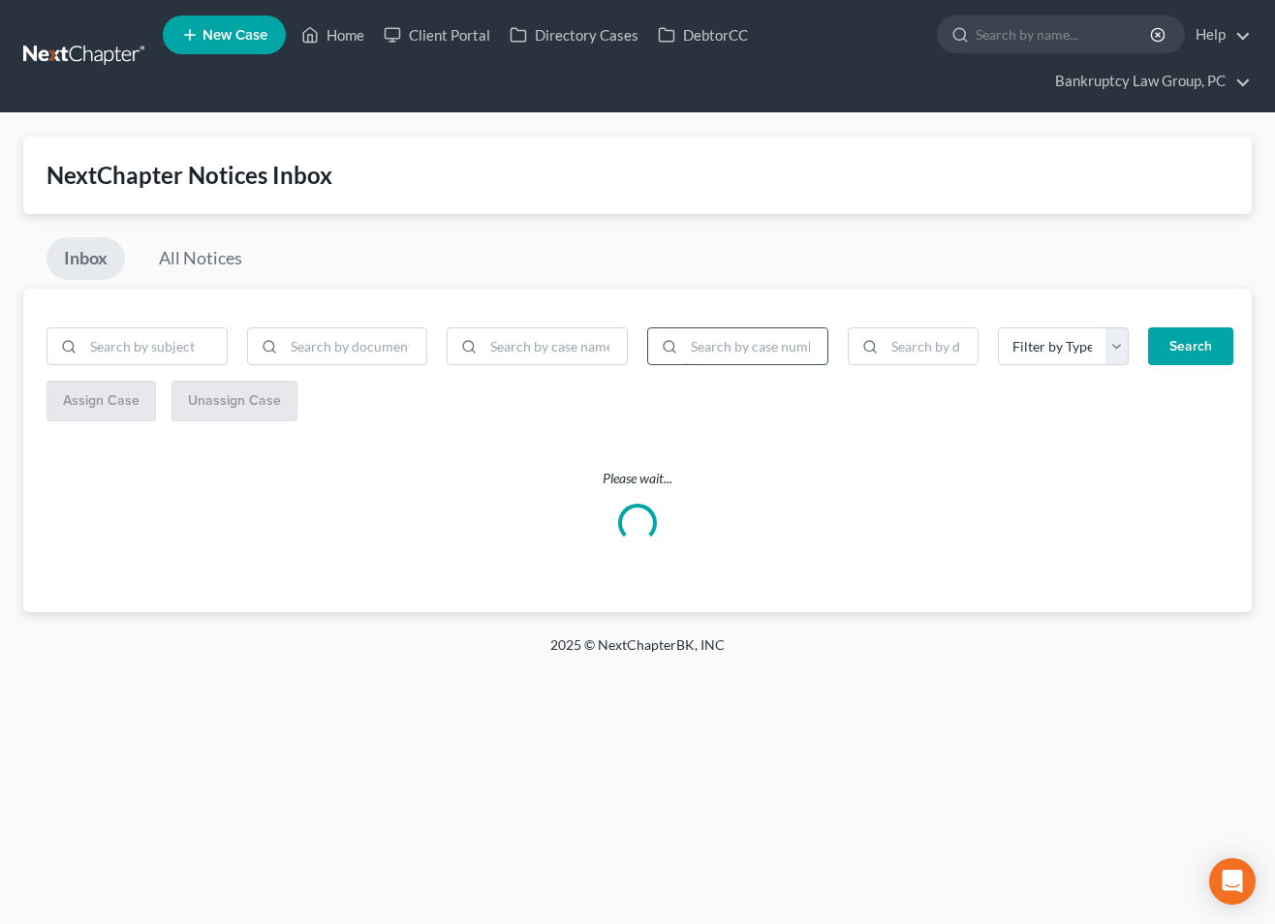
click at [731, 351] on input "search" at bounding box center [755, 346] width 143 height 37
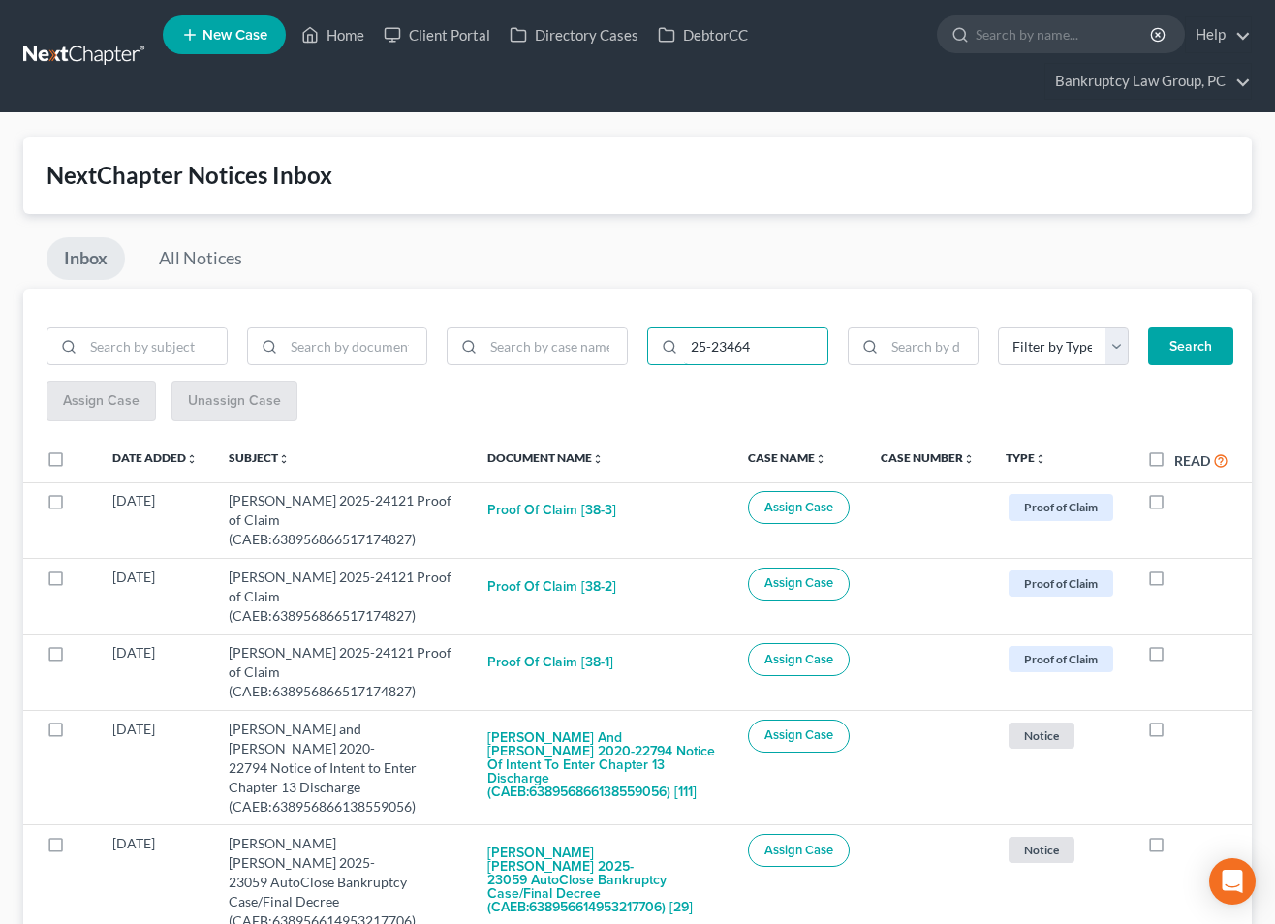
type input "25-23464"
click at [1206, 355] on button "Search" at bounding box center [1190, 346] width 85 height 39
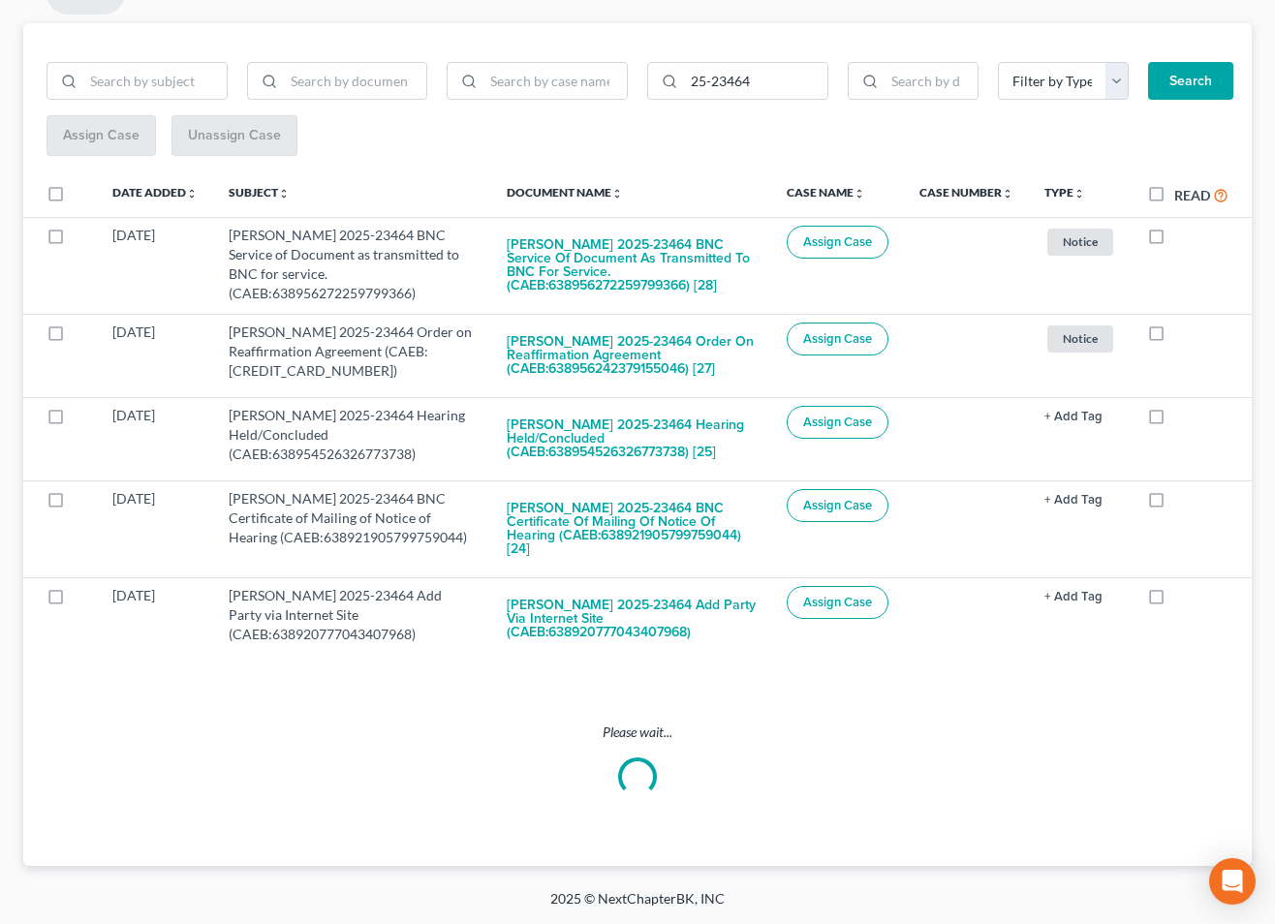
scroll to position [112, 0]
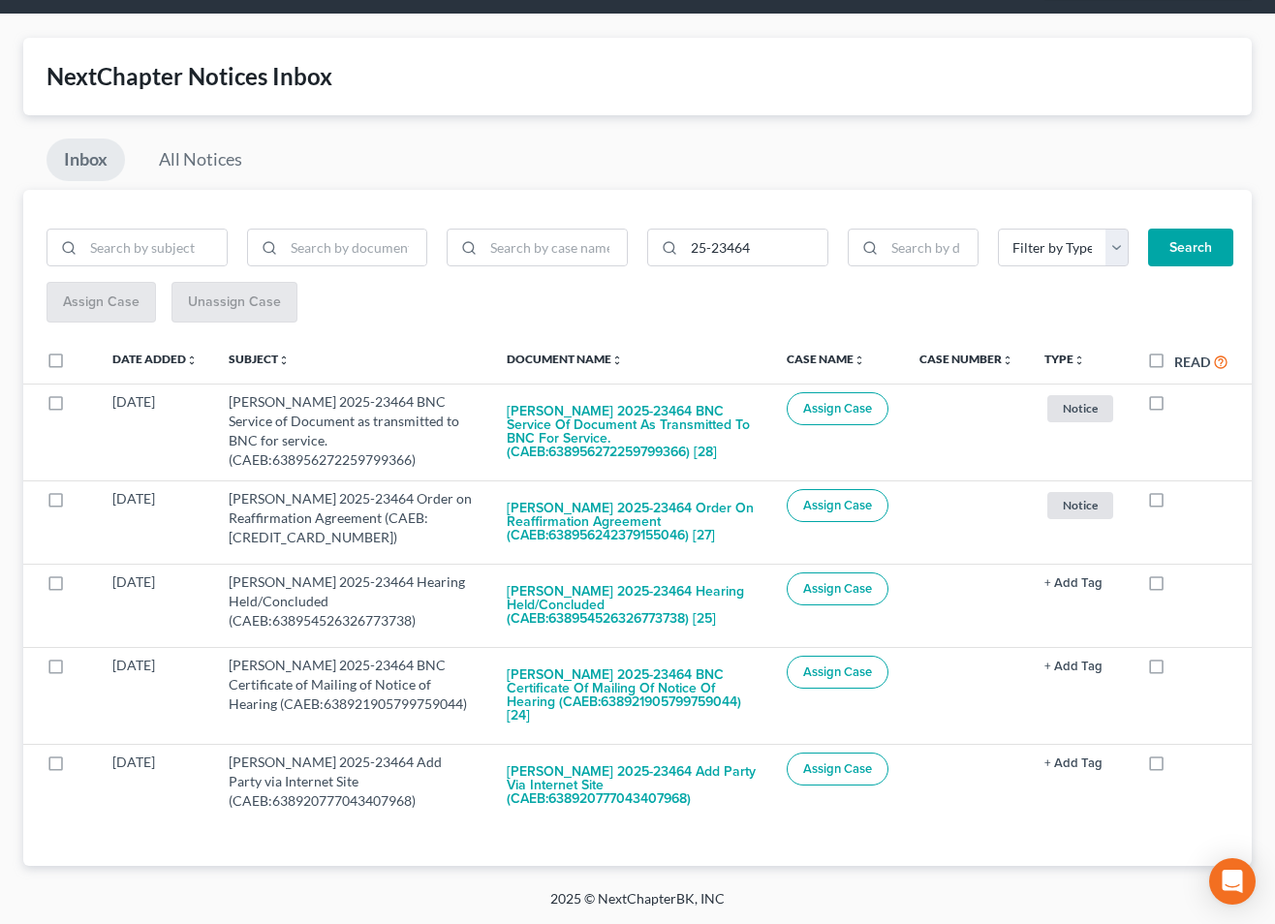
click at [74, 365] on label at bounding box center [74, 365] width 0 height 0
click at [81, 351] on input "checkbox" at bounding box center [87, 357] width 13 height 13
checkbox input "true"
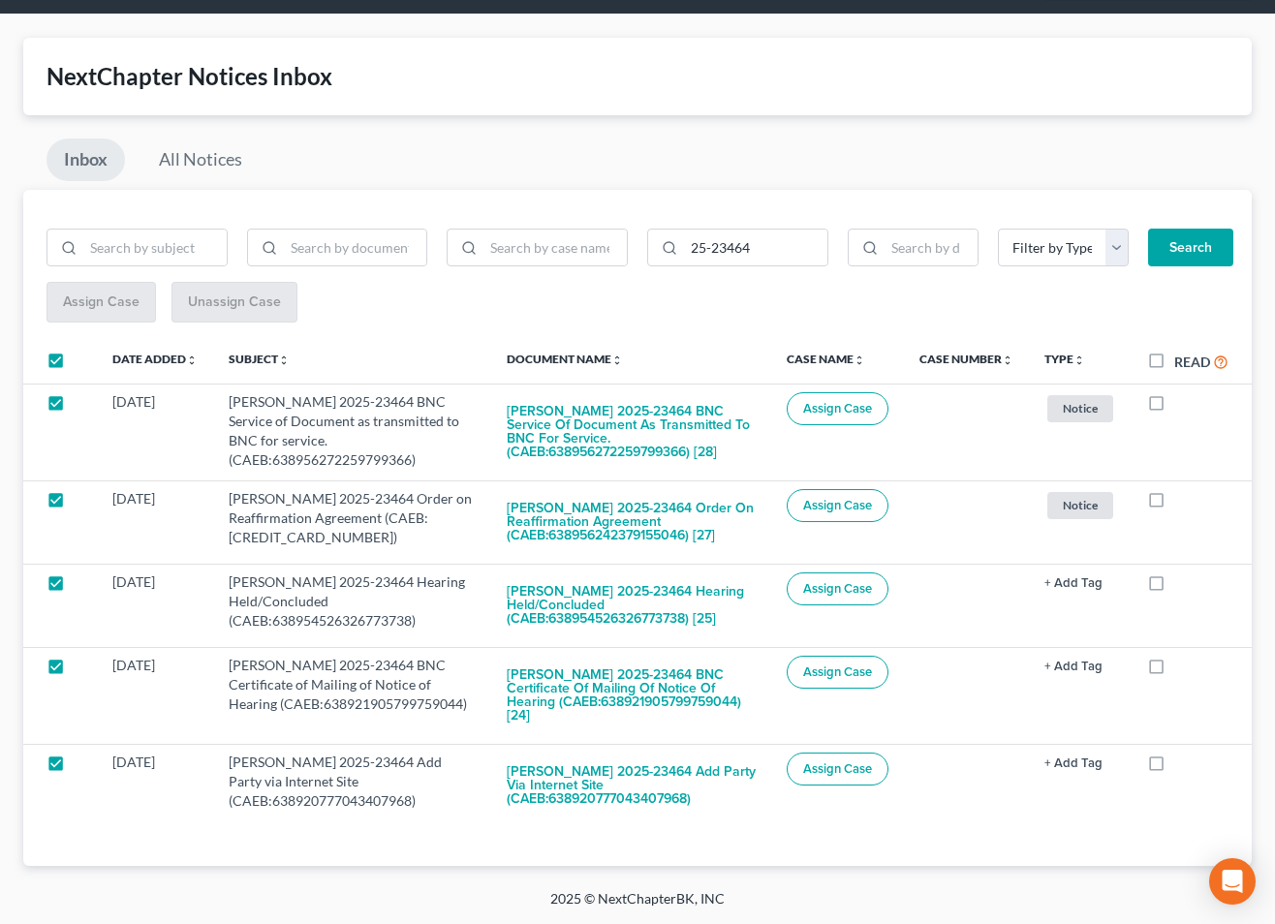
checkbox input "true"
click at [91, 294] on span "Assign Case" at bounding box center [100, 302] width 77 height 16
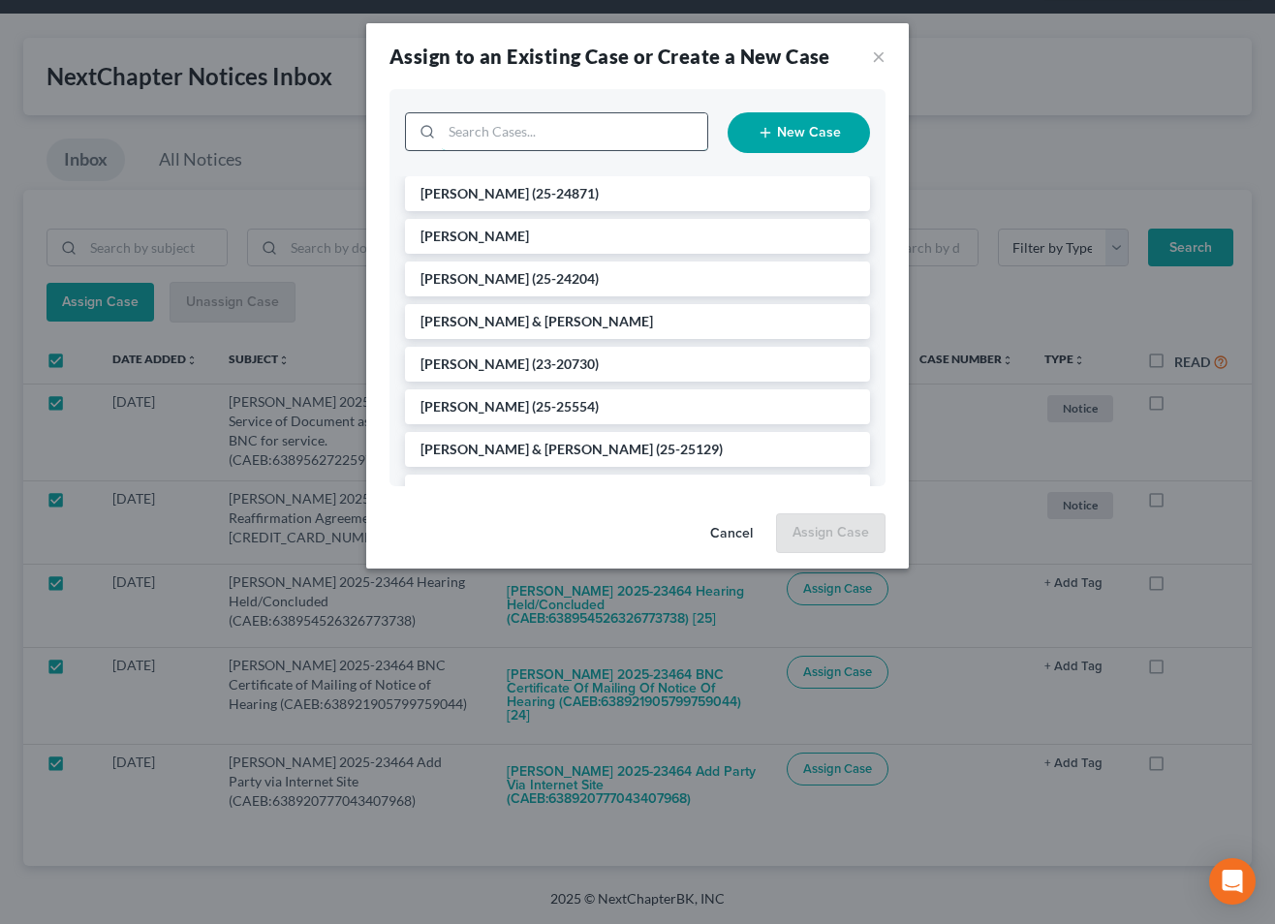
click at [607, 136] on input "search" at bounding box center [574, 131] width 265 height 37
type input "23464"
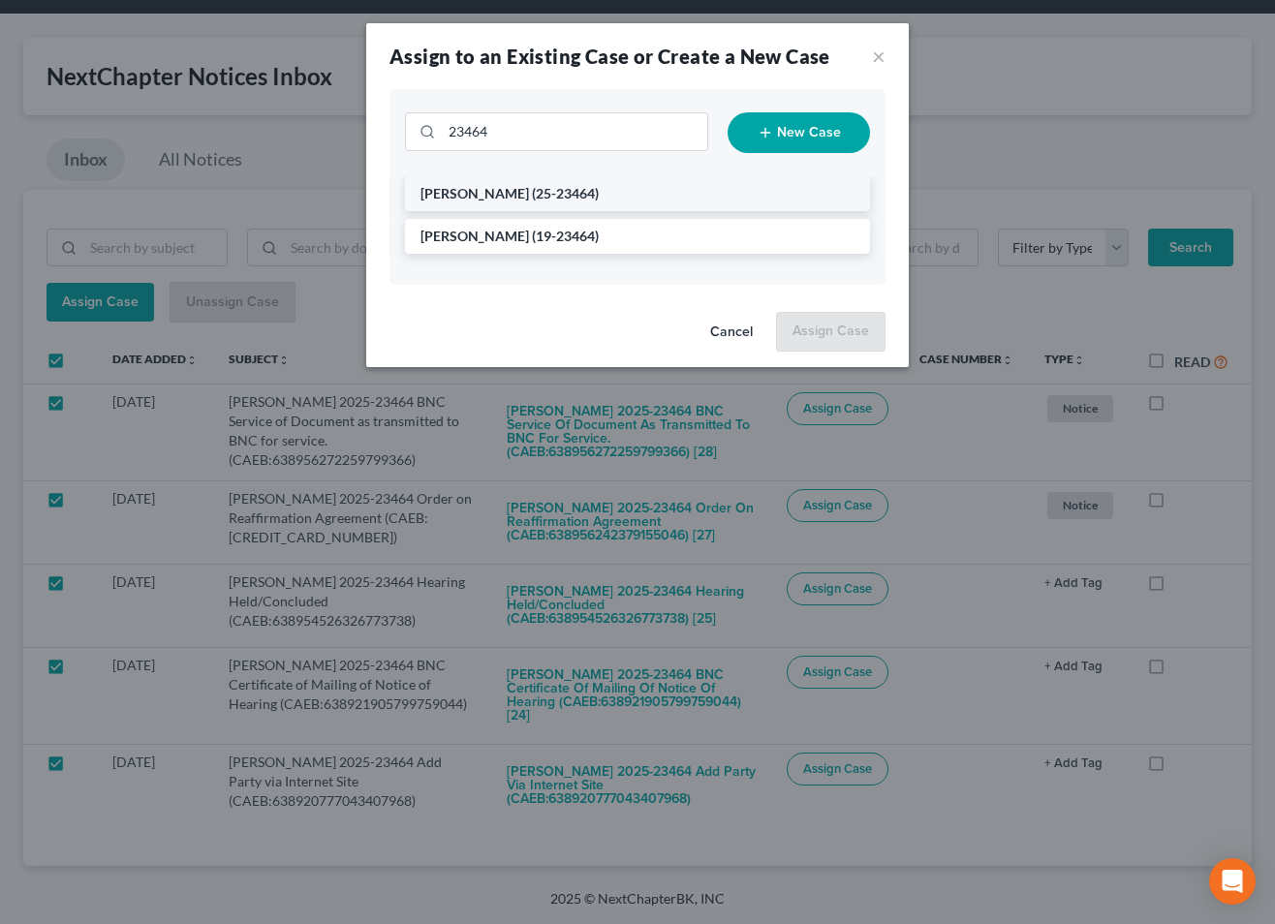
click at [532, 197] on span "(25-23464)" at bounding box center [565, 193] width 67 height 16
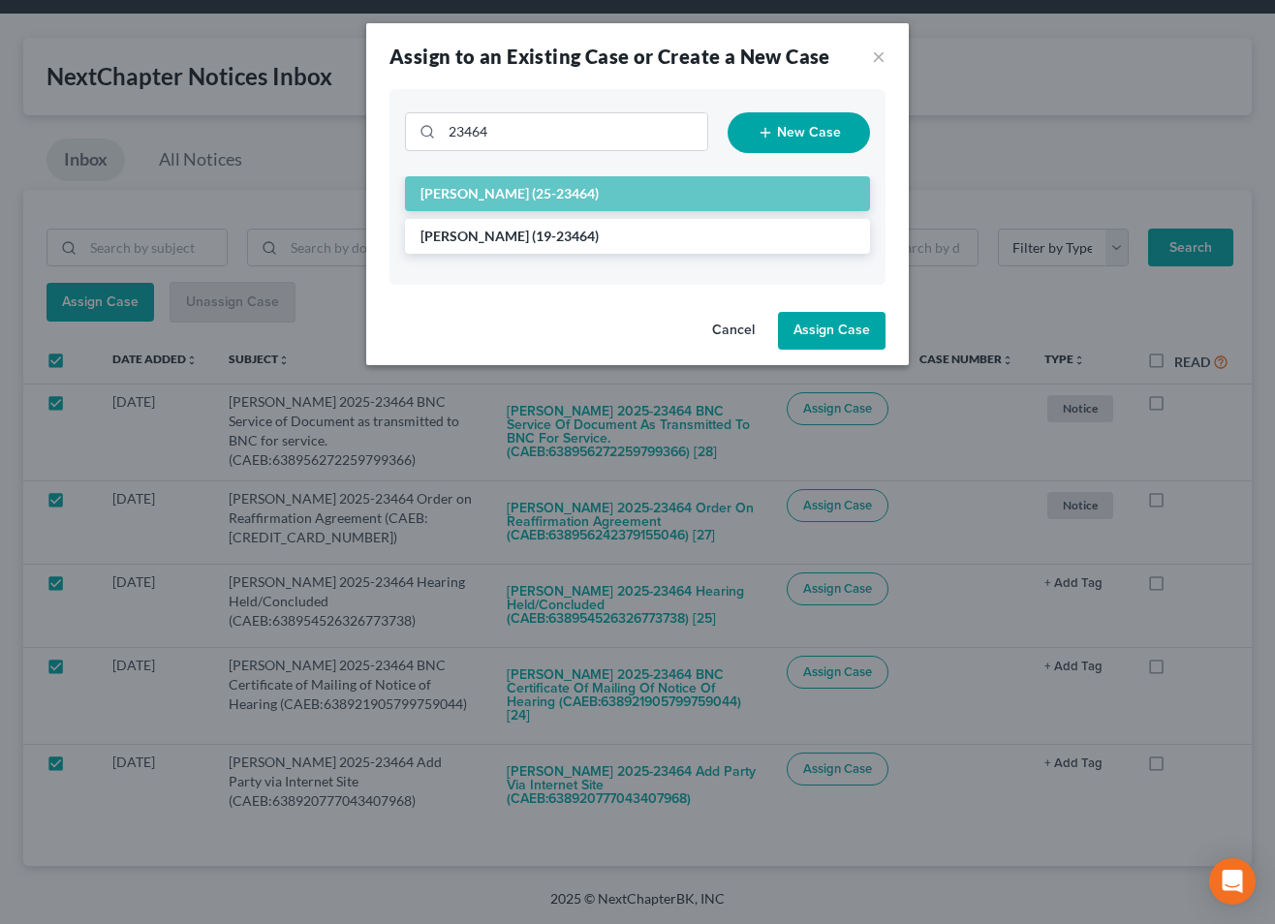
click at [854, 331] on button "Assign Case" at bounding box center [832, 331] width 108 height 39
checkbox input "false"
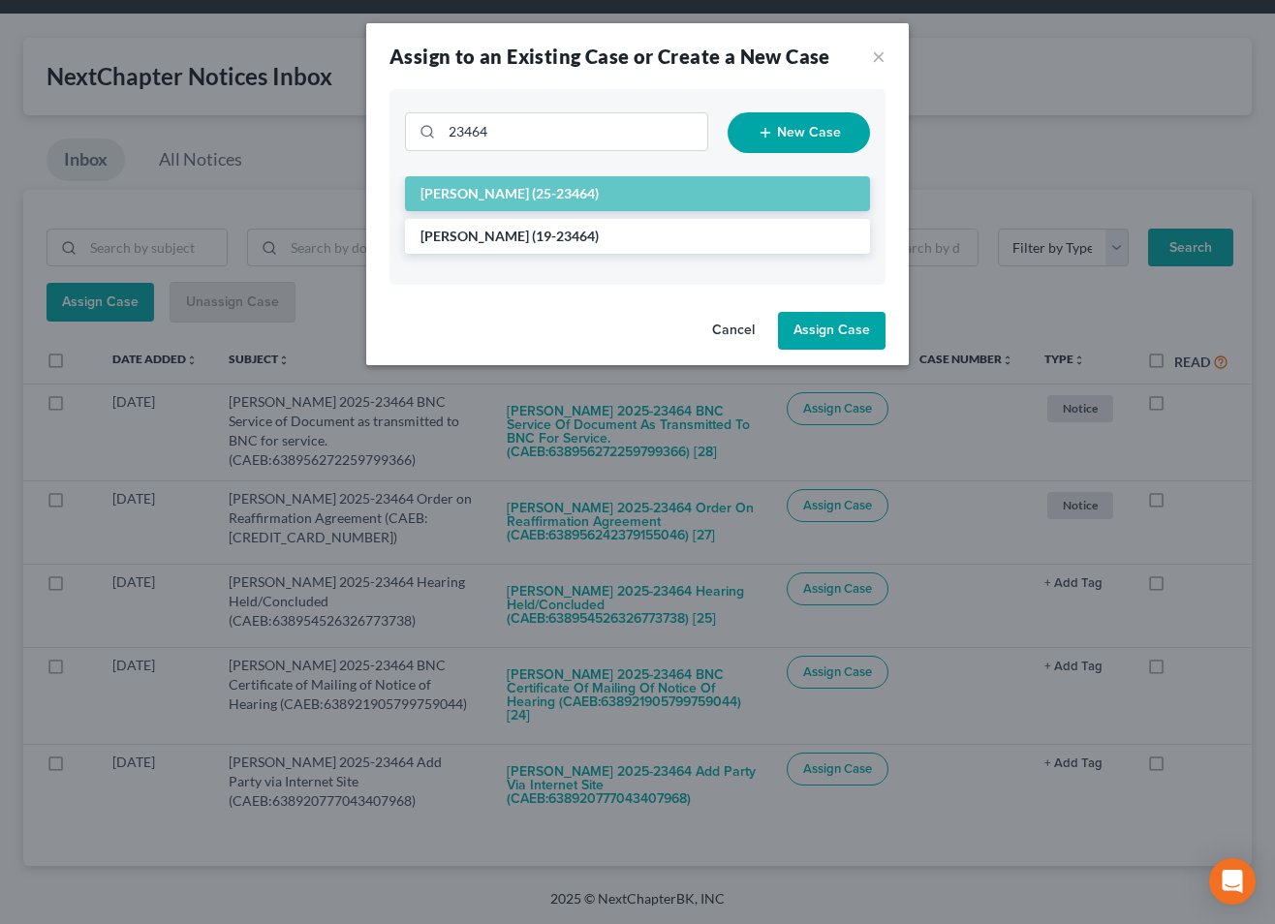
checkbox input "false"
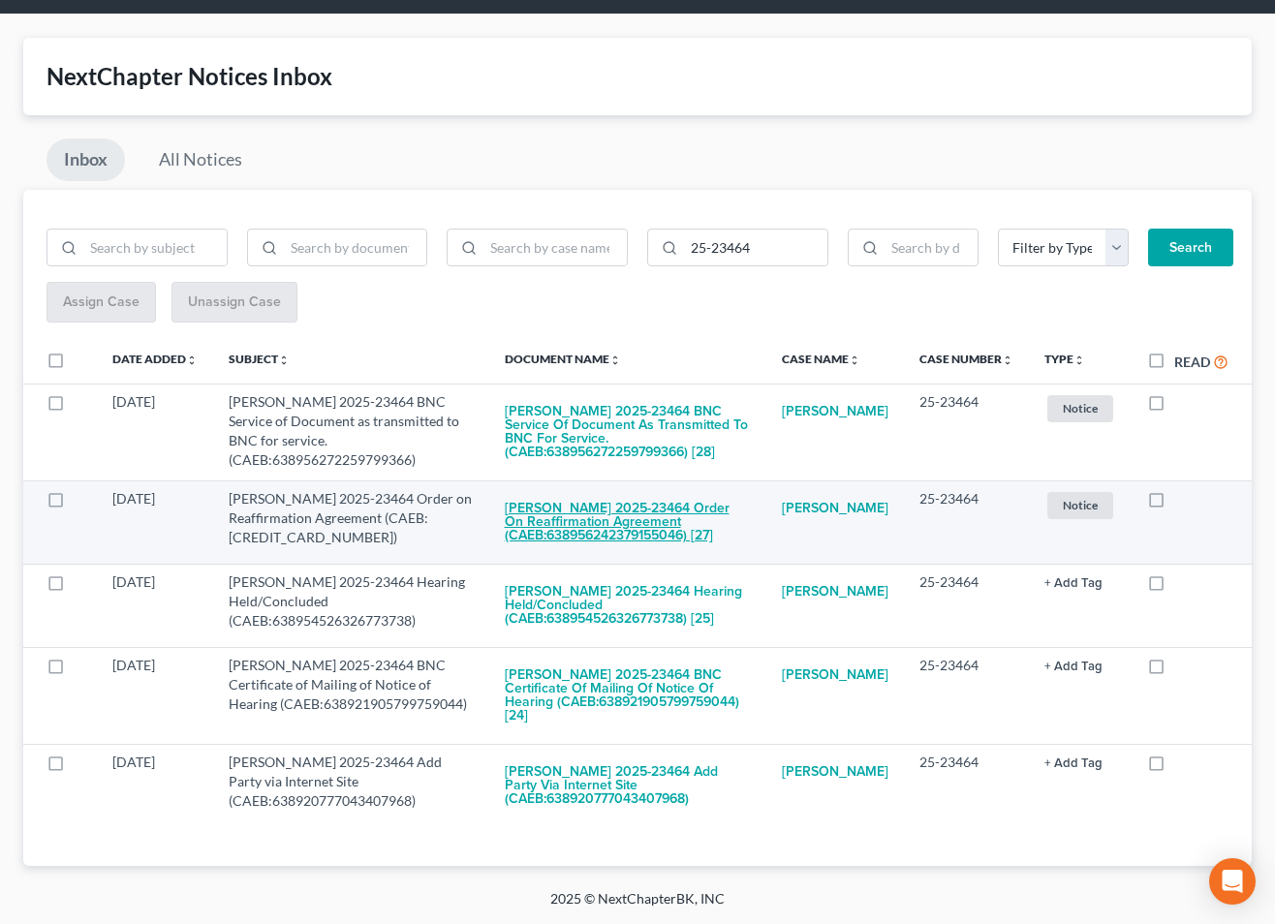
click at [610, 524] on button "[PERSON_NAME] 2025-23464 Order on Reaffirmation Agreement (CAEB:638956242379155…" at bounding box center [628, 522] width 246 height 66
checkbox input "true"
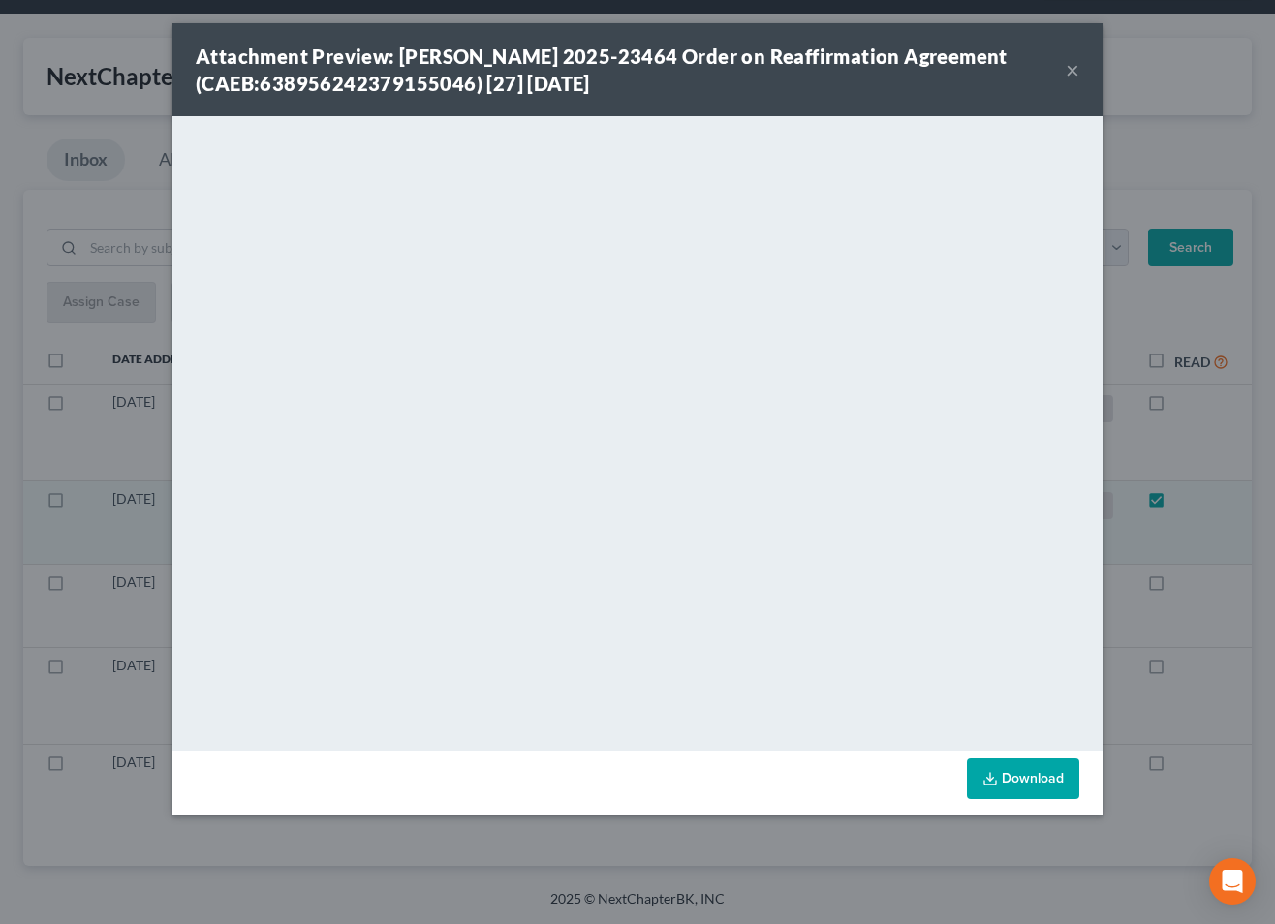
scroll to position [15, 0]
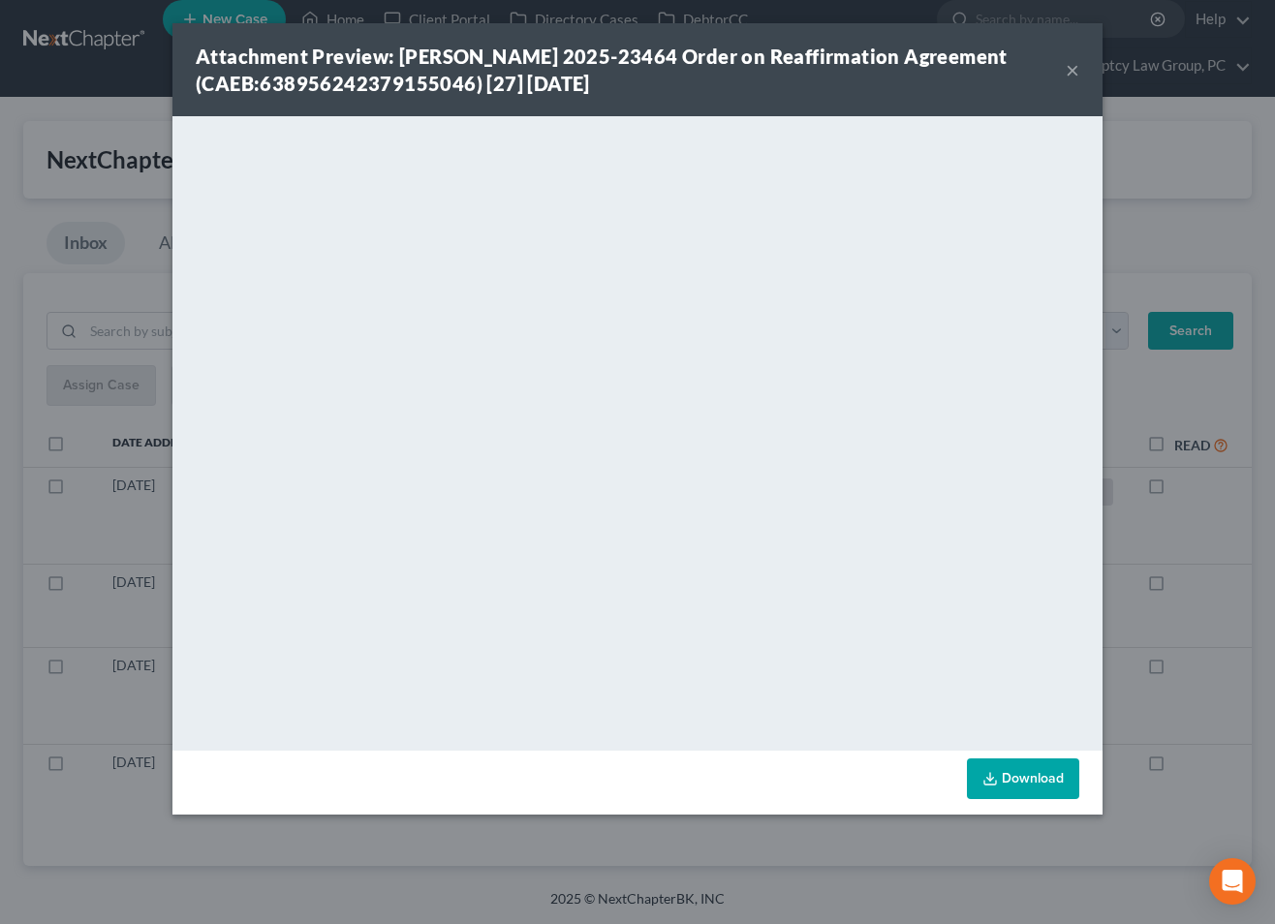
drag, startPoint x: 1068, startPoint y: 75, endPoint x: 1068, endPoint y: 85, distance: 10.7
click at [1068, 75] on button "×" at bounding box center [1073, 69] width 14 height 23
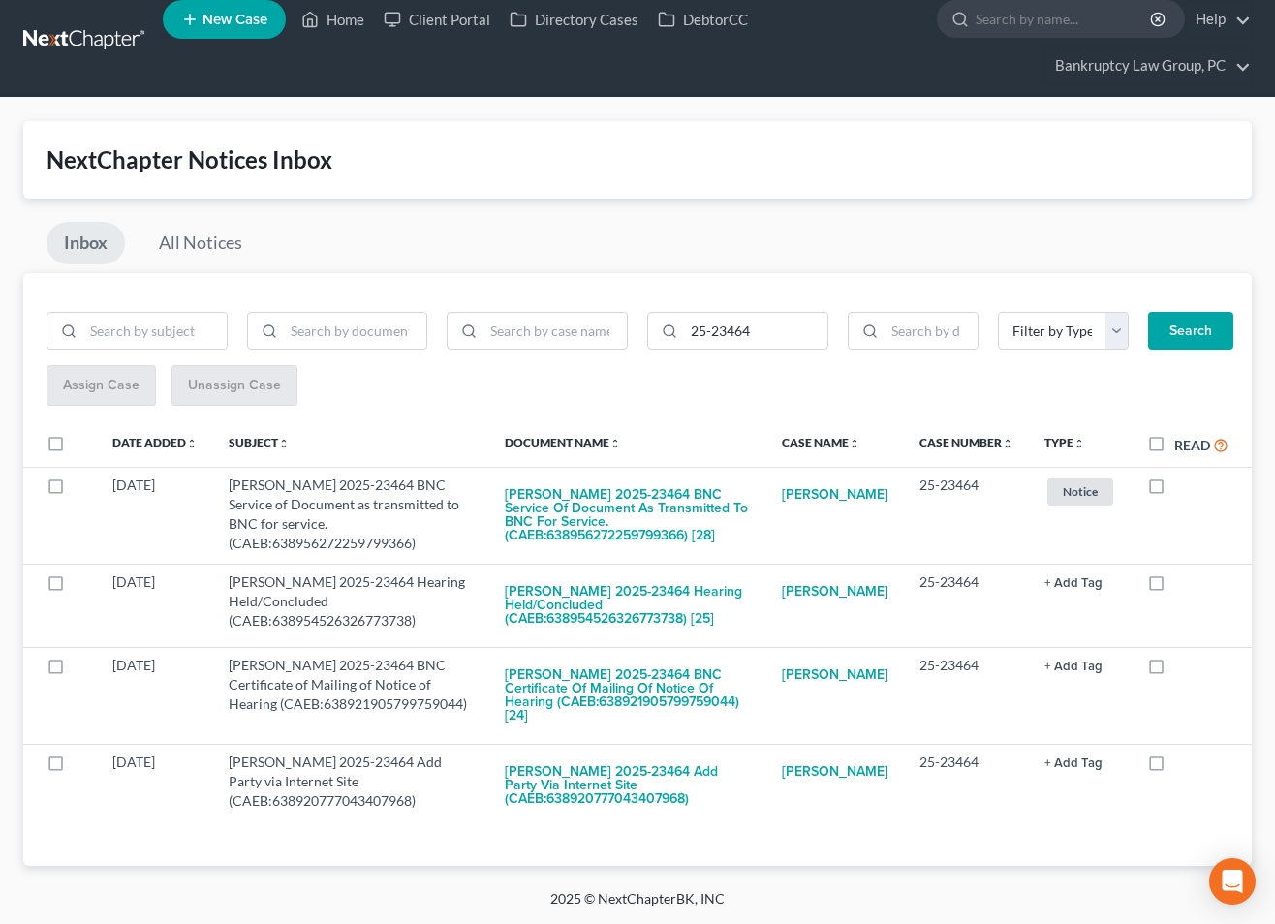
click at [1174, 448] on label "Read" at bounding box center [1201, 445] width 54 height 22
click at [1182, 447] on input "Read" at bounding box center [1188, 440] width 13 height 13
checkbox input "true"
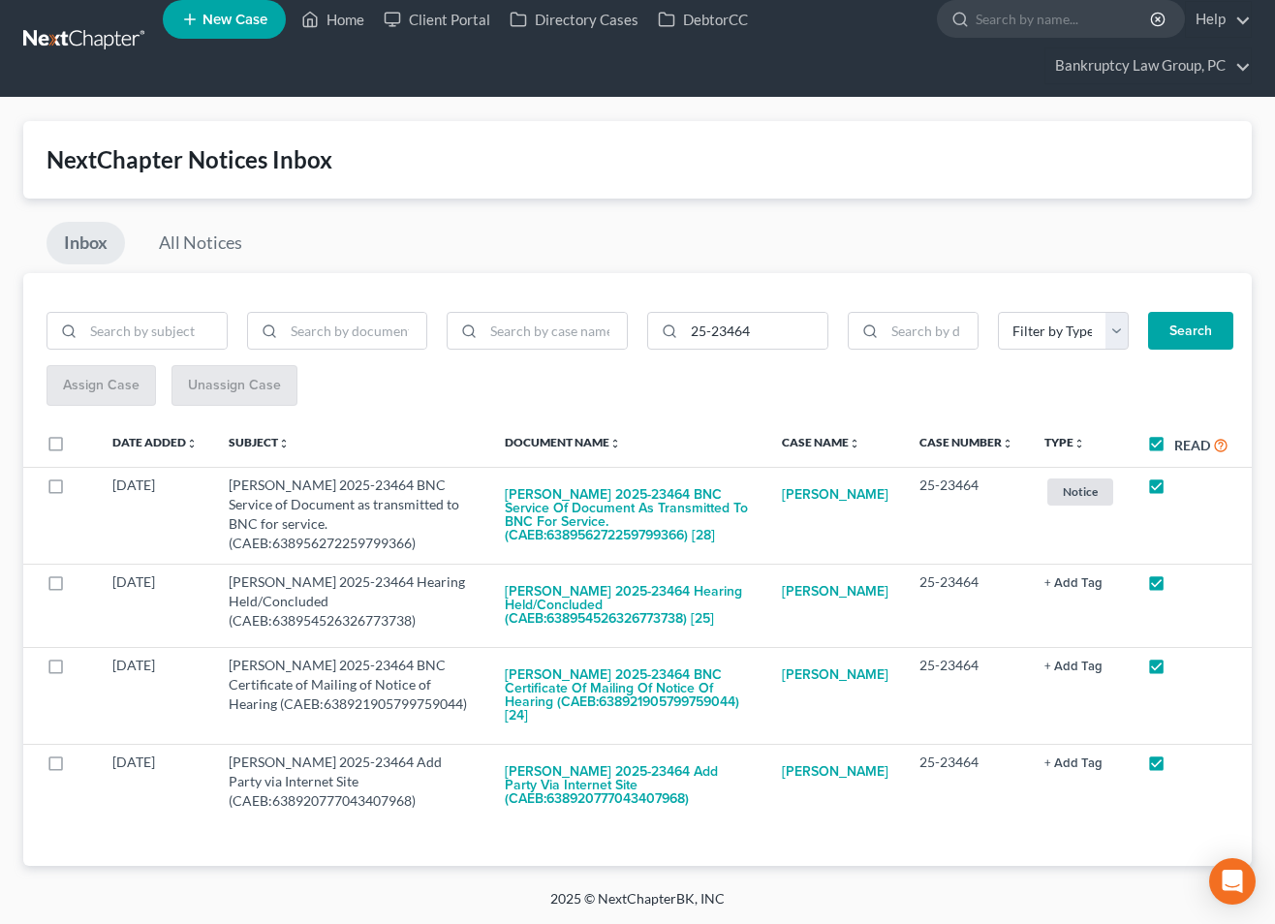
checkbox input "true"
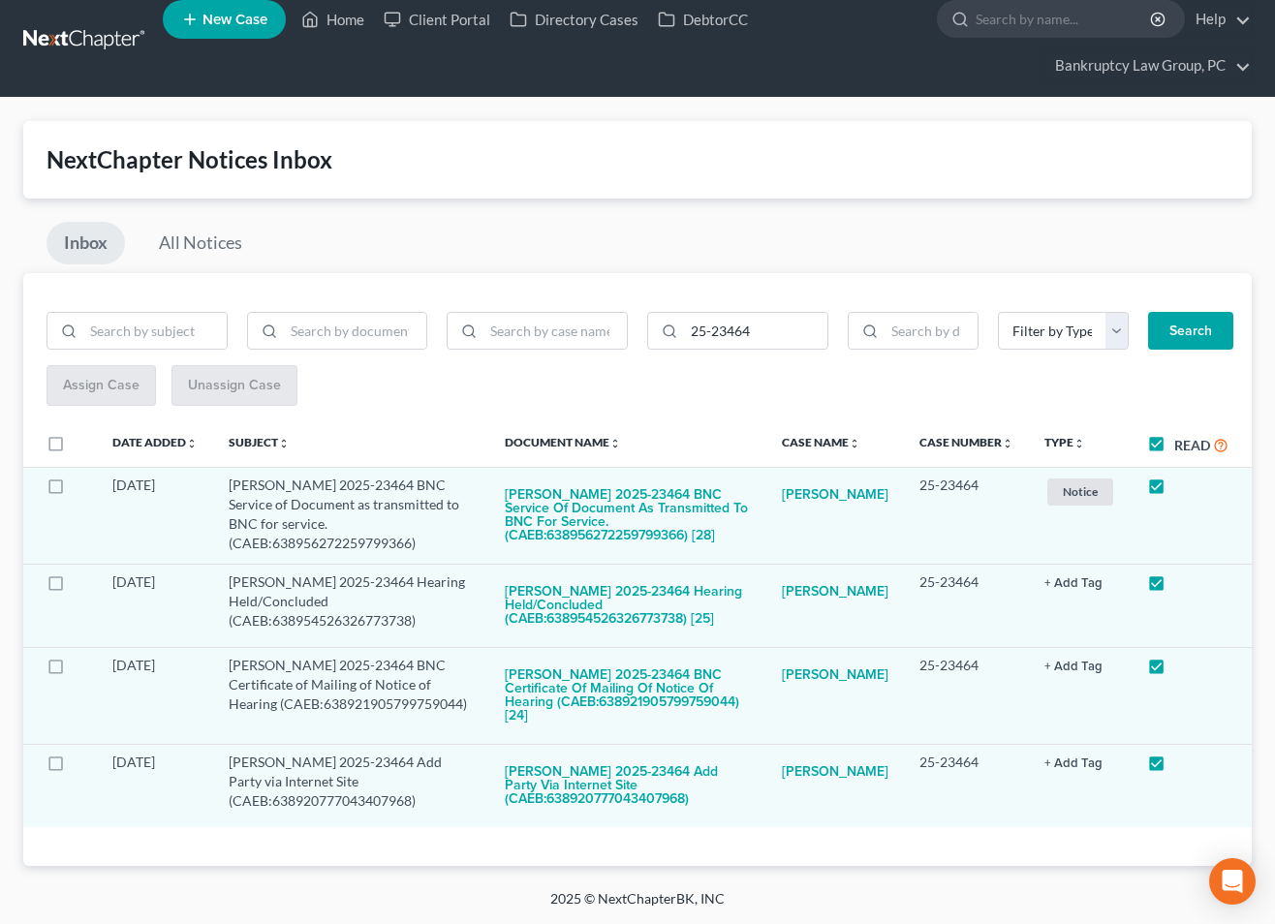
scroll to position [0, 0]
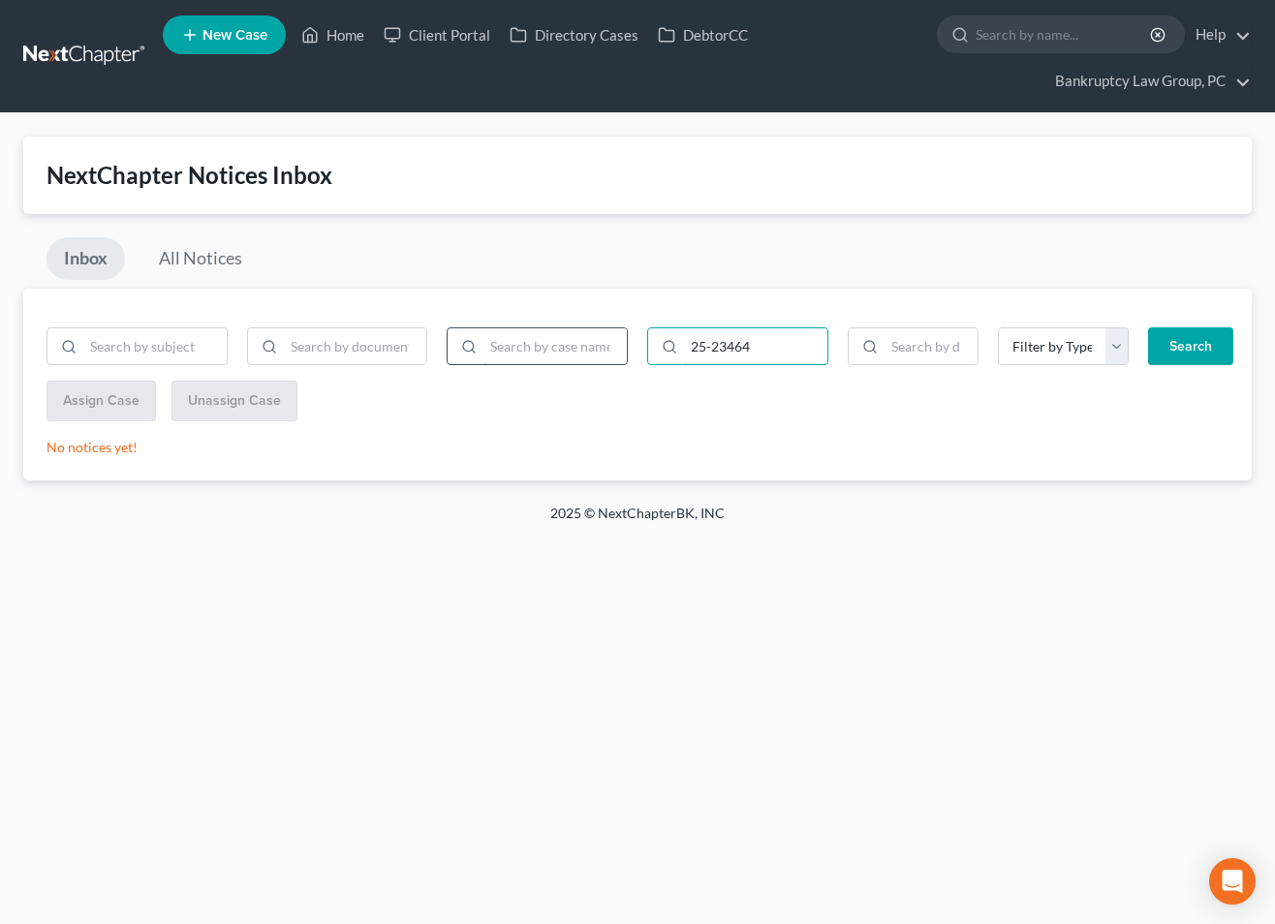
drag, startPoint x: 775, startPoint y: 346, endPoint x: 588, endPoint y: 347, distance: 187.0
click at [578, 335] on form "25-23464 Filter by Type BLG- BLG-3 BLG-7 CC Cert Court Ruling Debtor Ed Cert Di…" at bounding box center [637, 354] width 1201 height 54
type input "25-23647"
click at [1192, 342] on button "Search" at bounding box center [1190, 346] width 85 height 39
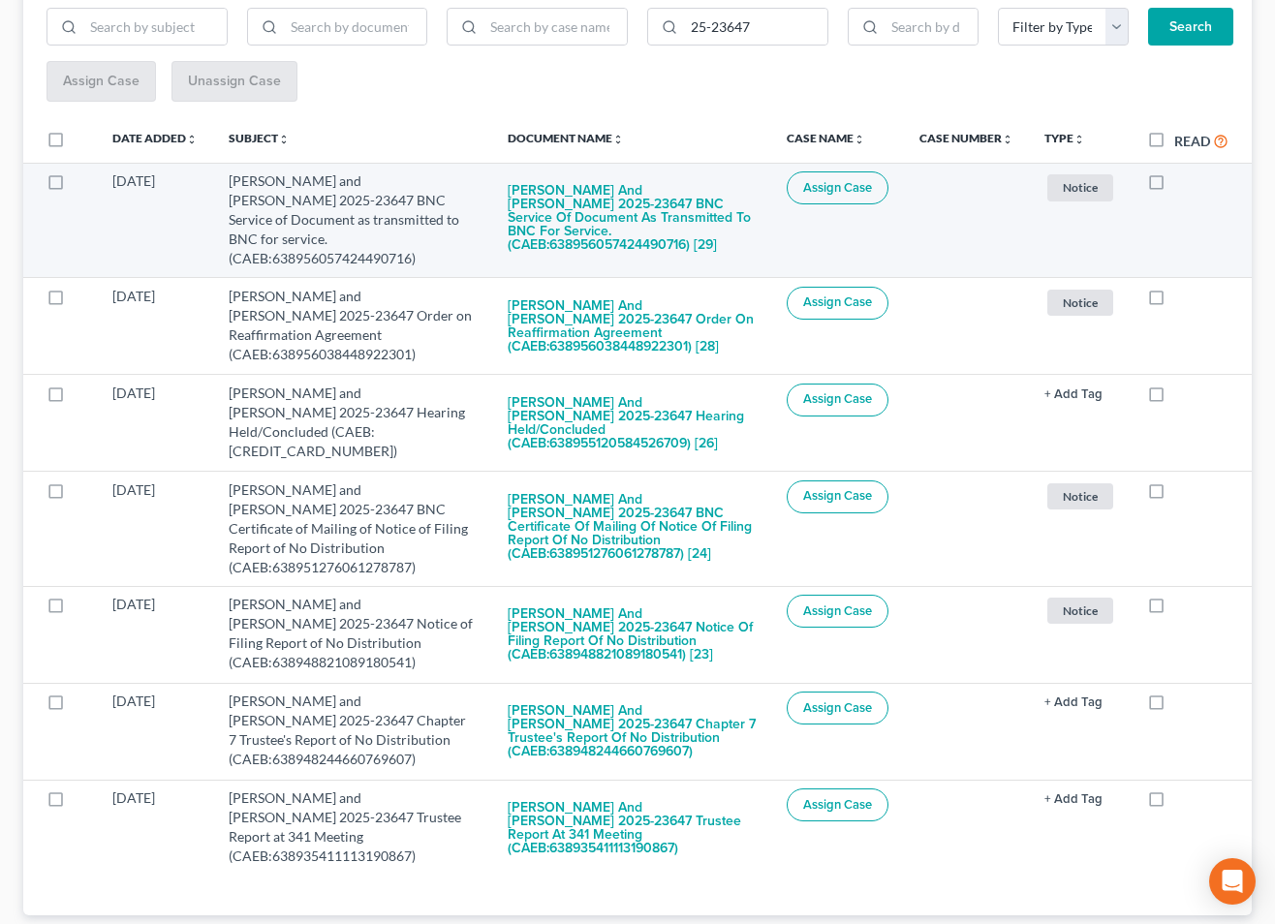
scroll to position [312, 0]
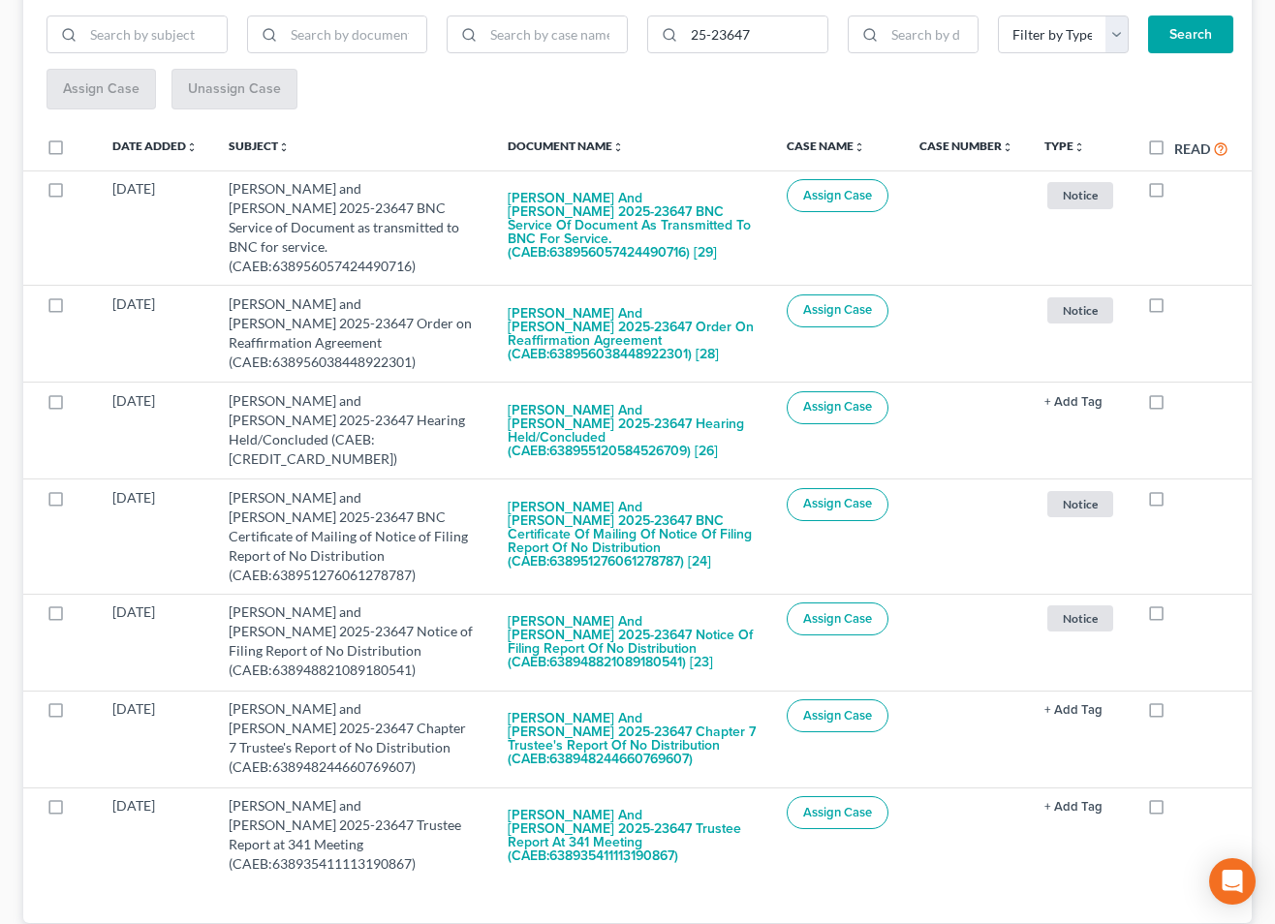
click at [74, 152] on label at bounding box center [74, 152] width 0 height 0
click at [81, 143] on input "checkbox" at bounding box center [87, 144] width 13 height 13
checkbox input "true"
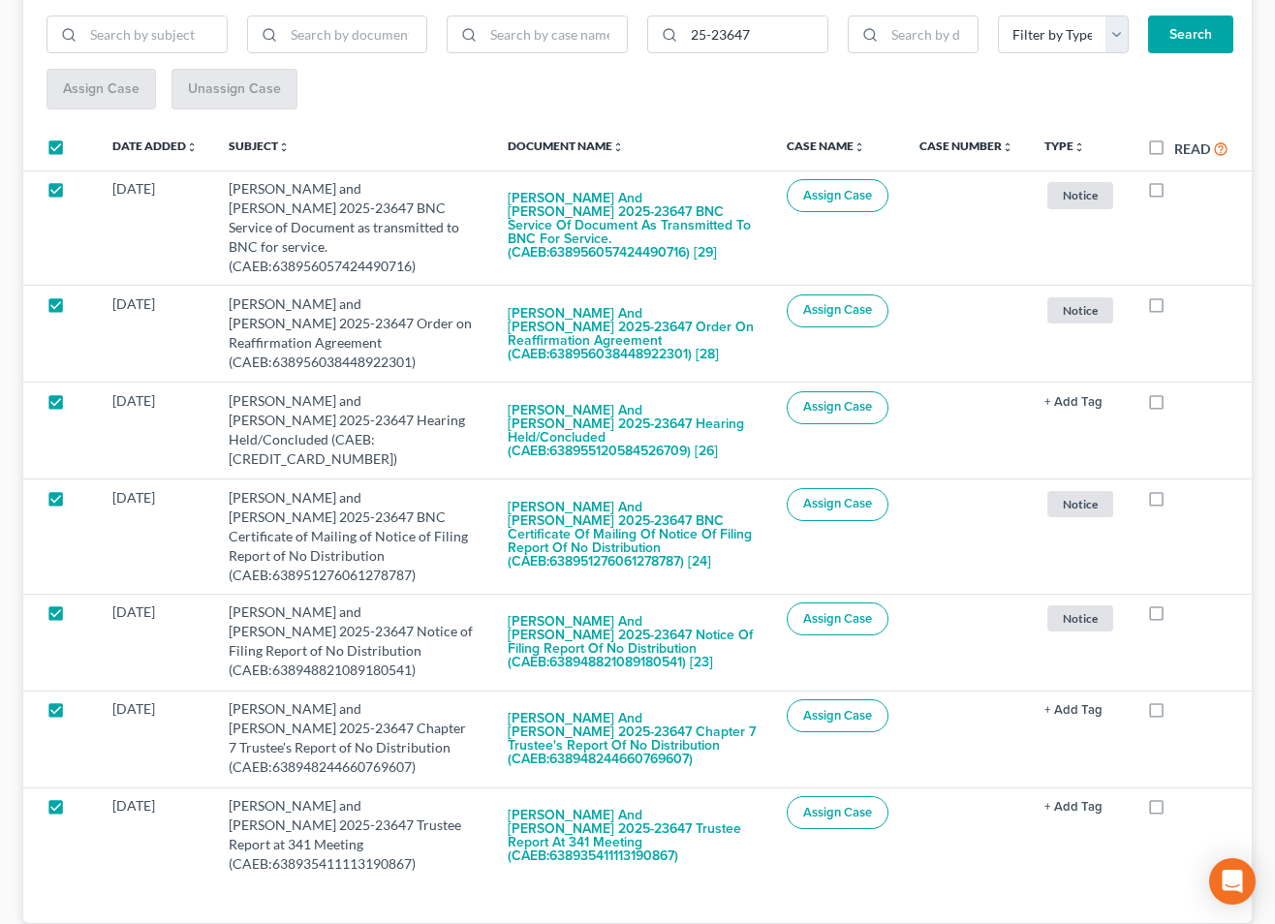
checkbox input "true"
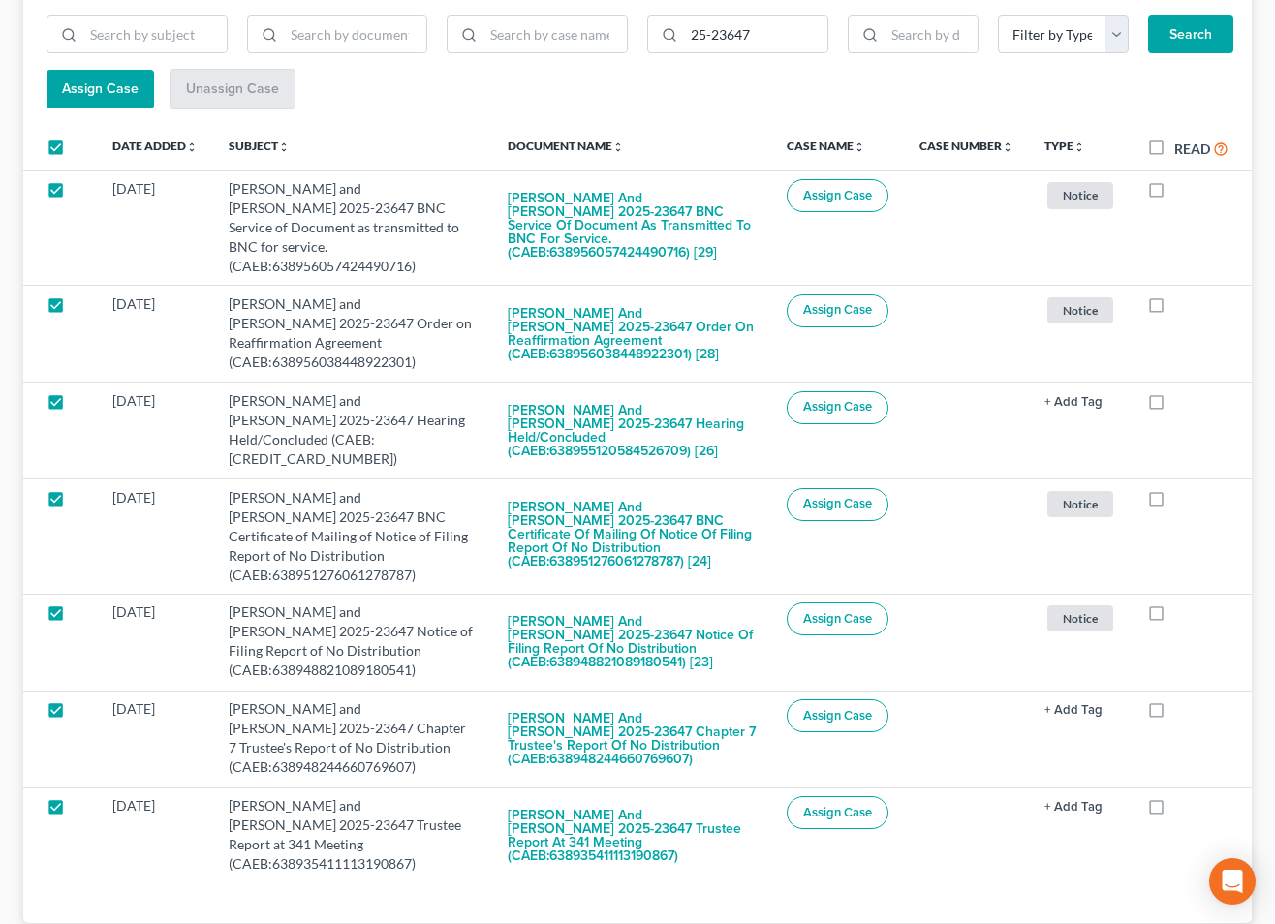
click at [90, 99] on button "Assign Case" at bounding box center [100, 89] width 108 height 39
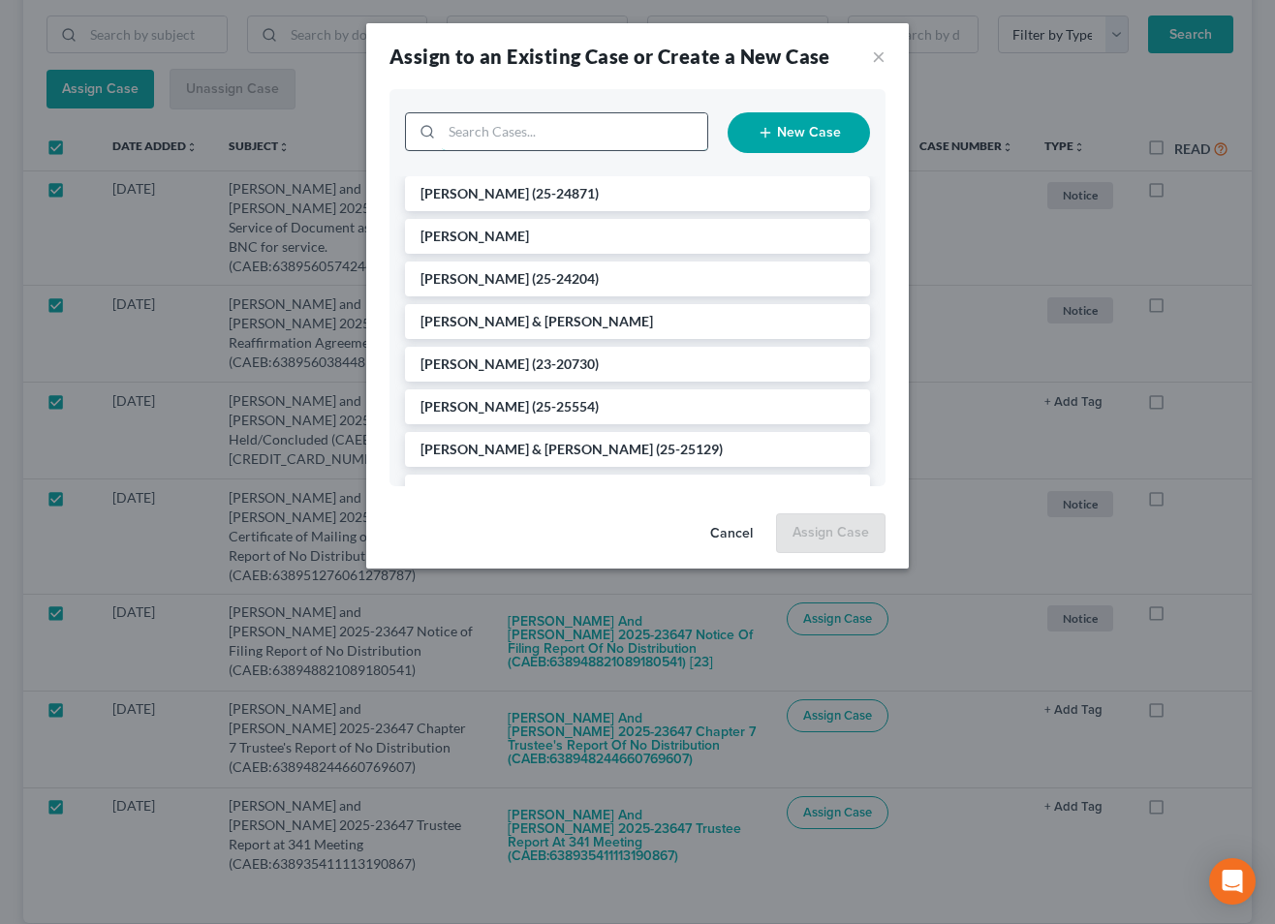
click at [643, 130] on input "search" at bounding box center [574, 131] width 265 height 37
type input "23647"
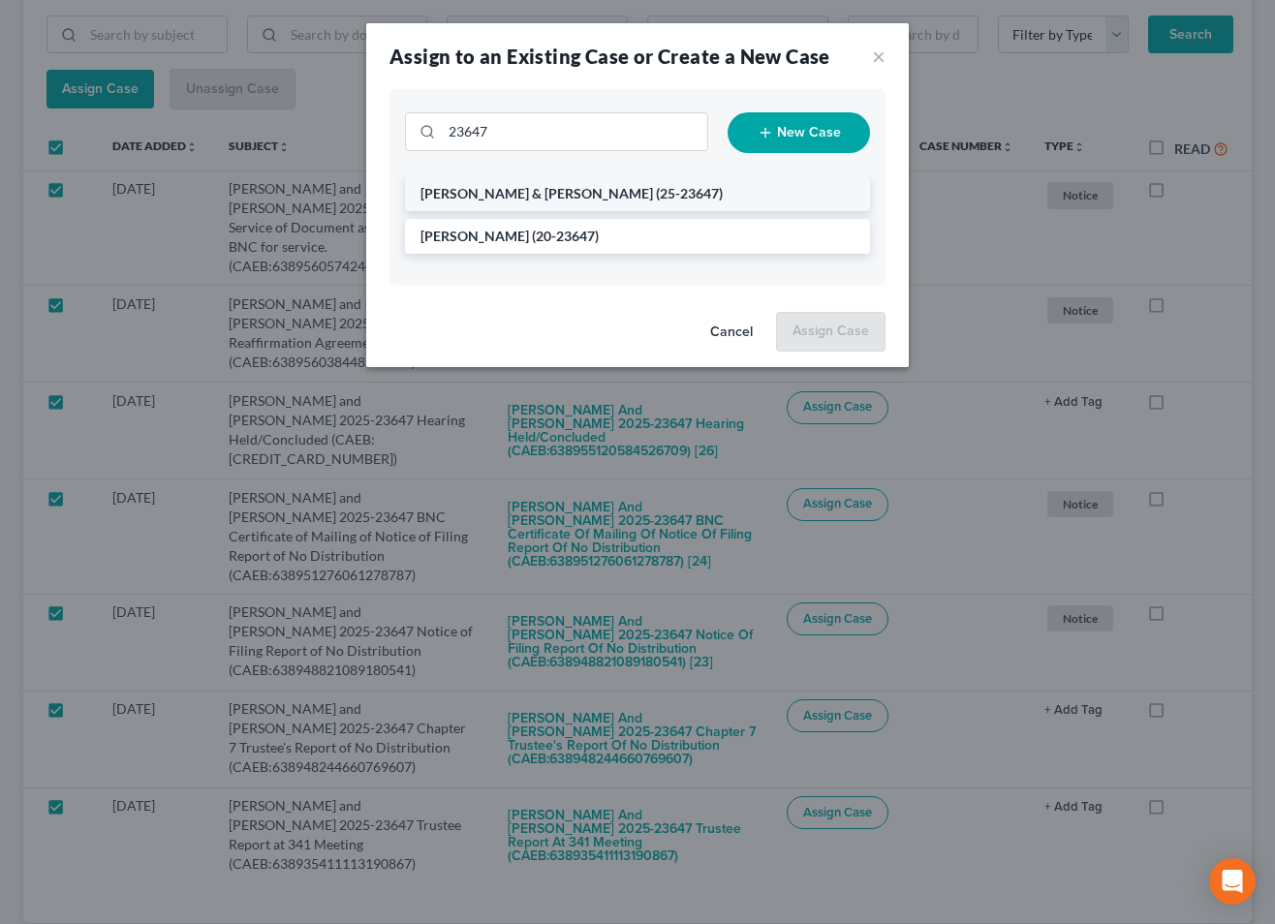
click at [508, 199] on span "[PERSON_NAME] & [PERSON_NAME]" at bounding box center [536, 193] width 232 height 16
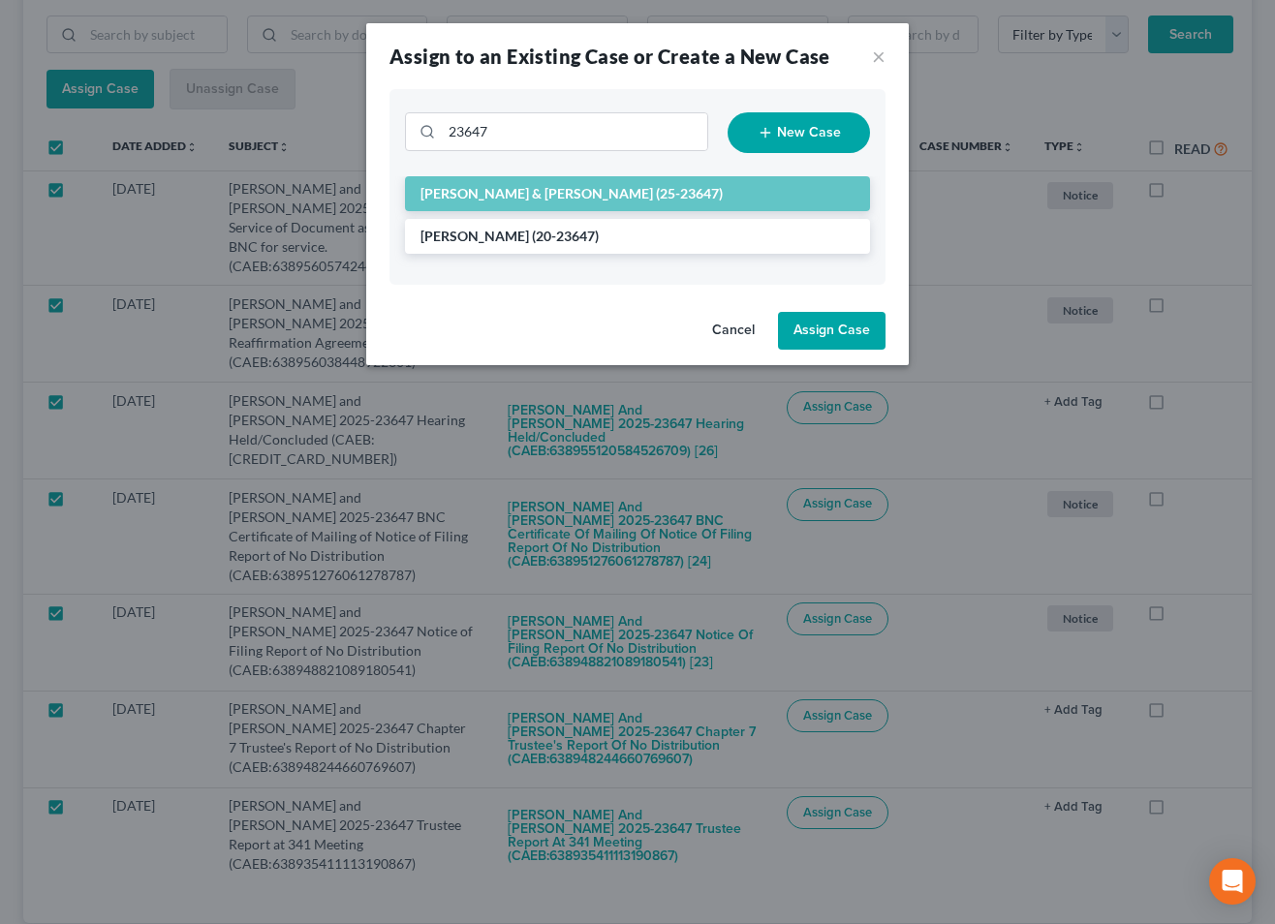
click at [834, 327] on button "Assign Case" at bounding box center [832, 331] width 108 height 39
checkbox input "false"
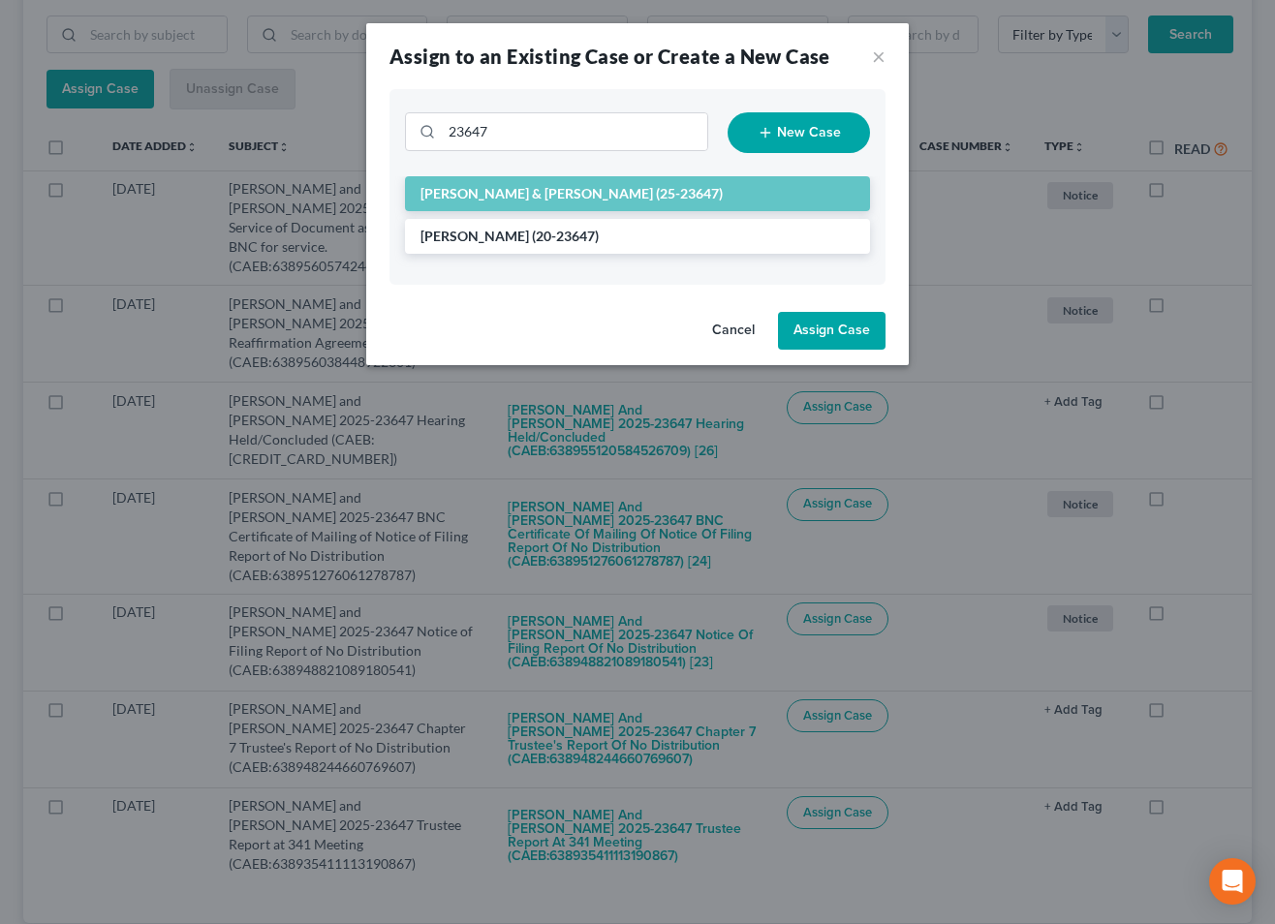
checkbox input "false"
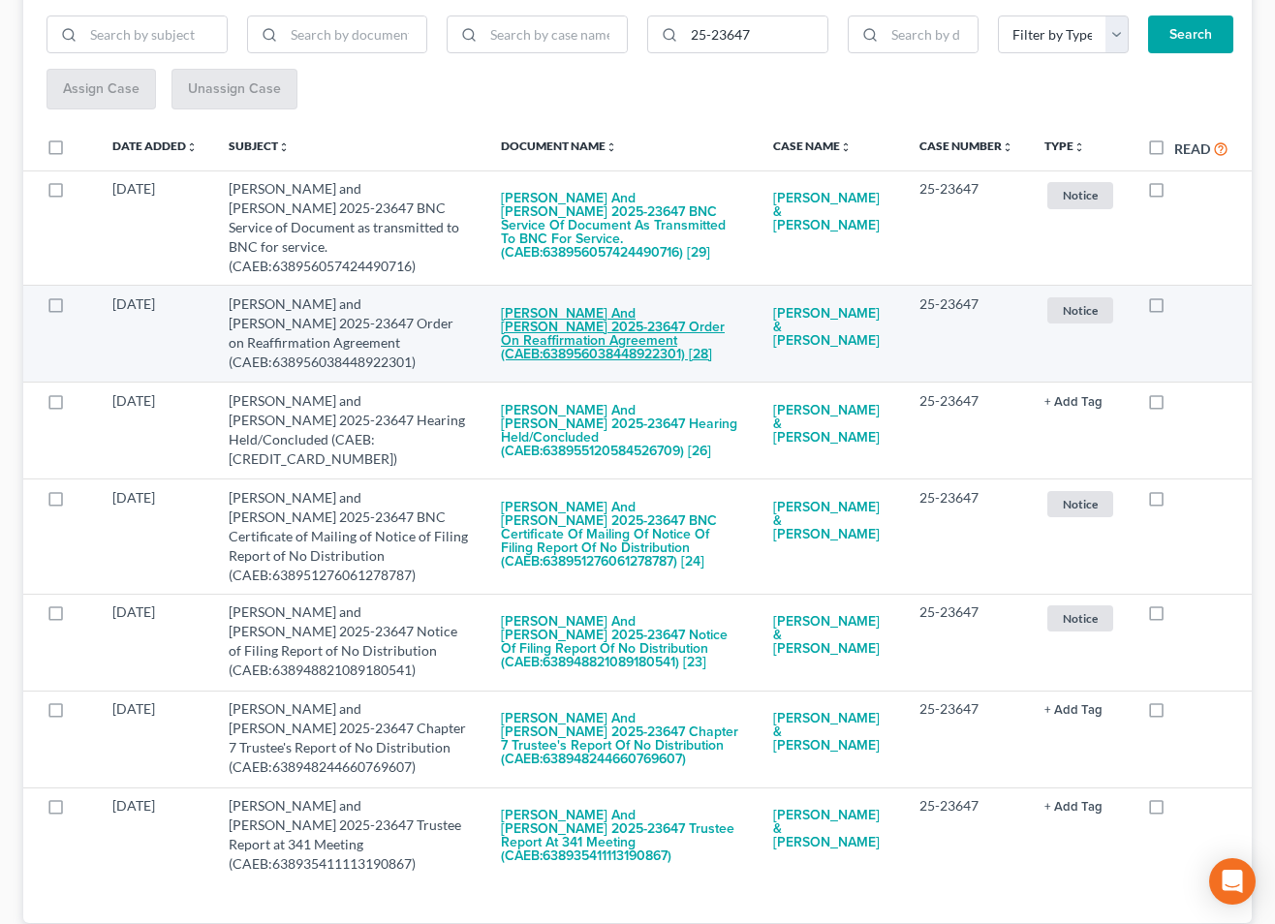
click at [549, 331] on button "[PERSON_NAME] and [PERSON_NAME] 2025-23647 Order on Reaffirmation Agreement (CA…" at bounding box center [621, 333] width 241 height 79
checkbox input "true"
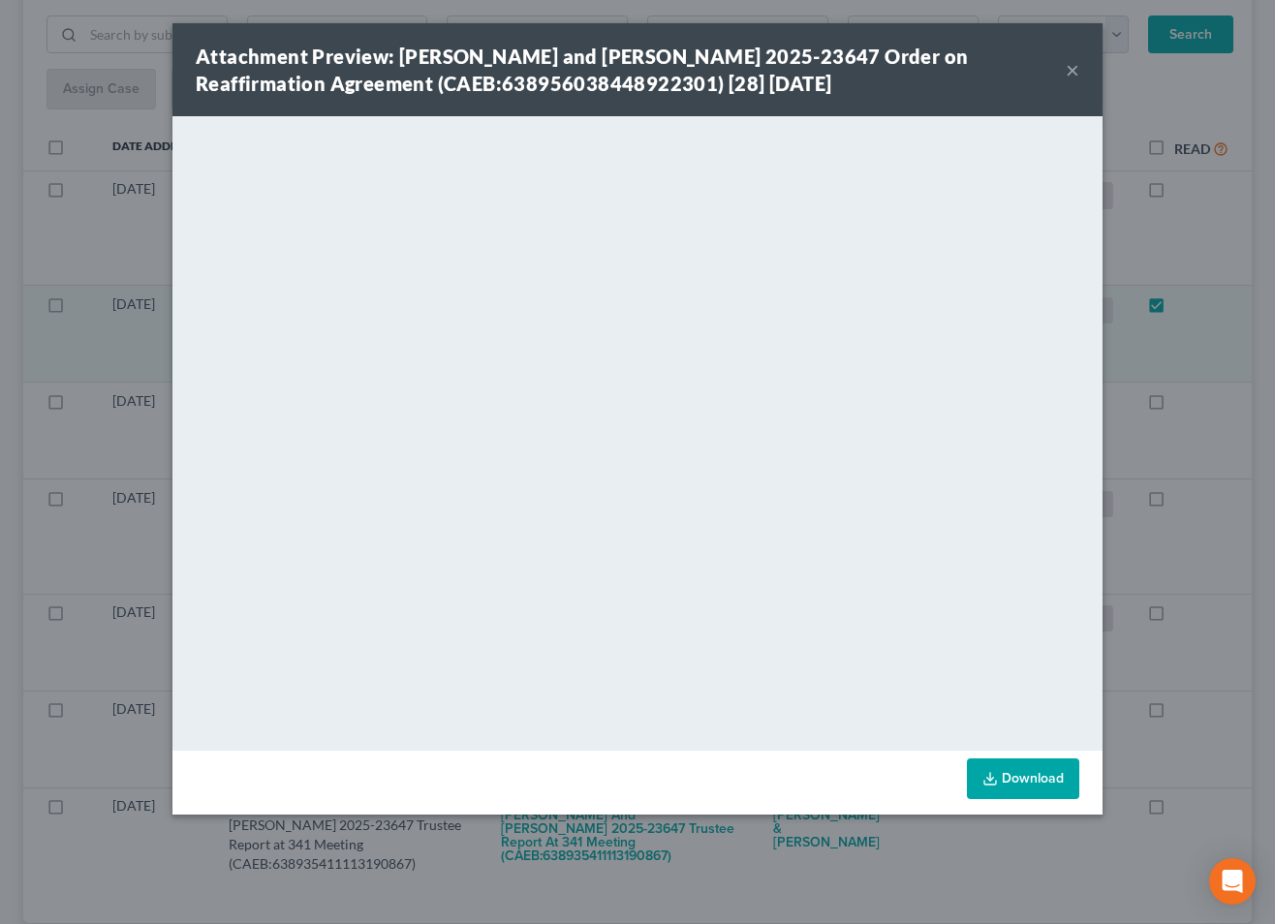
scroll to position [271, 0]
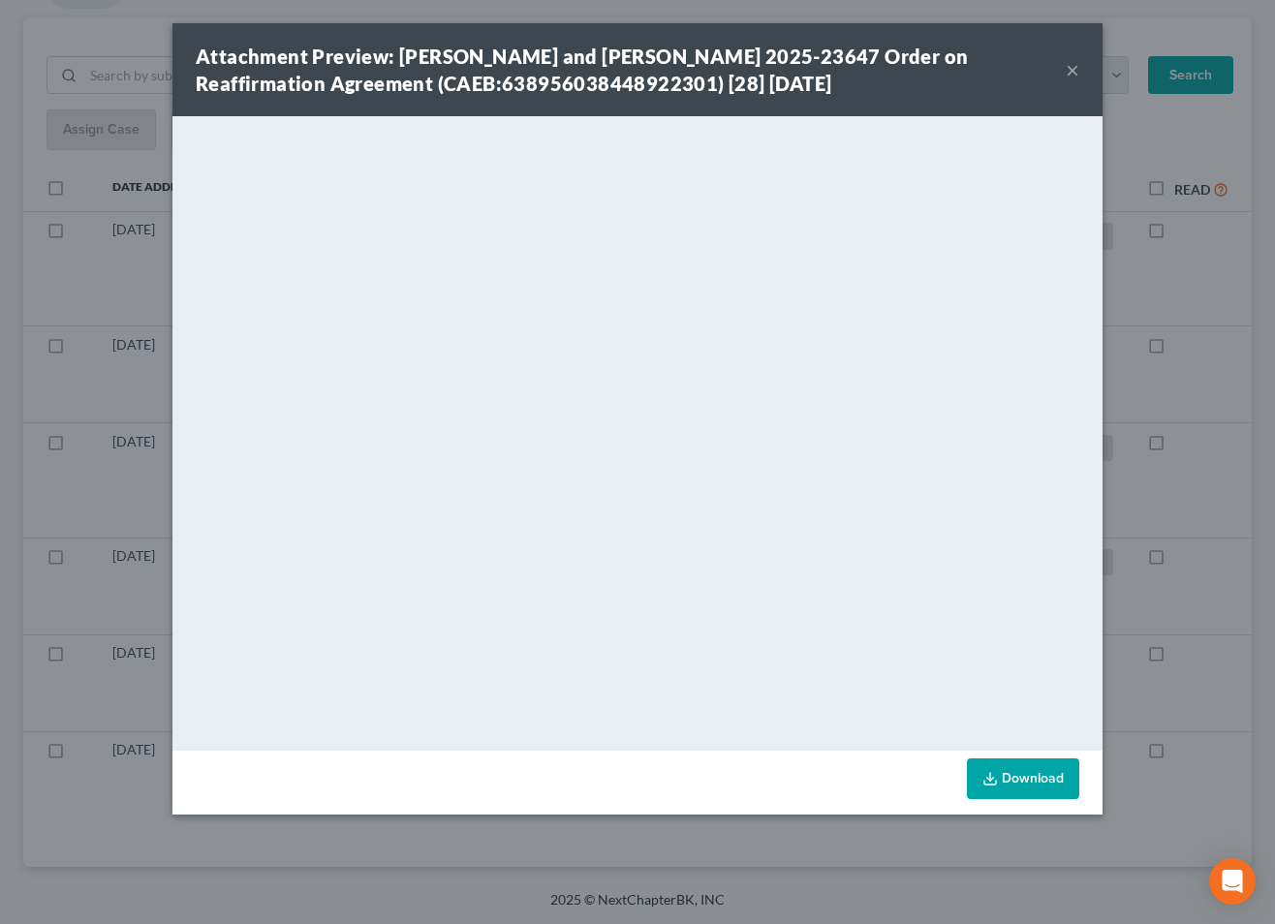
click at [1073, 72] on button "×" at bounding box center [1073, 69] width 14 height 23
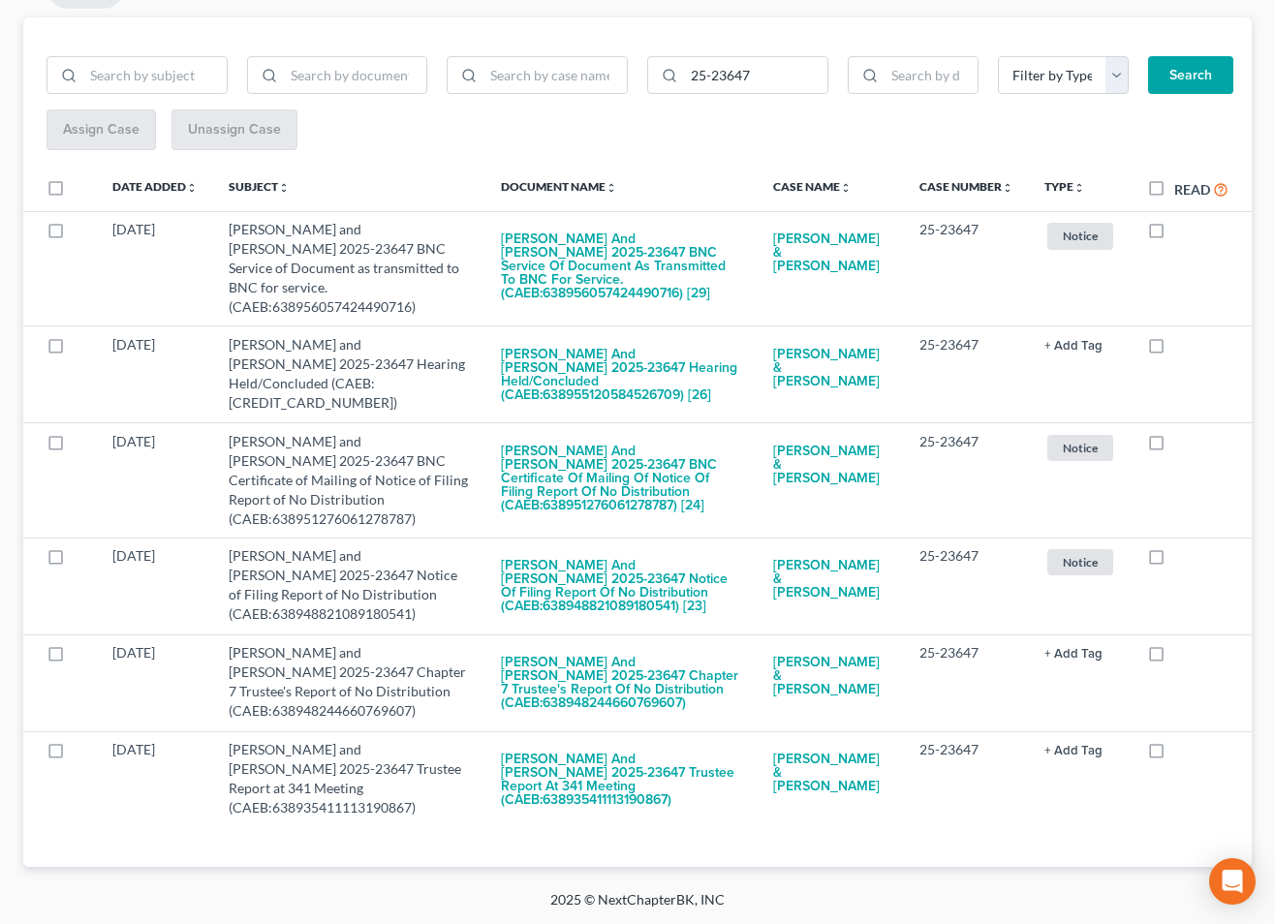
drag, startPoint x: 1154, startPoint y: 190, endPoint x: 1125, endPoint y: 193, distance: 29.2
click at [1174, 190] on label "Read" at bounding box center [1201, 189] width 54 height 22
click at [1182, 190] on input "Read" at bounding box center [1188, 184] width 13 height 13
checkbox input "true"
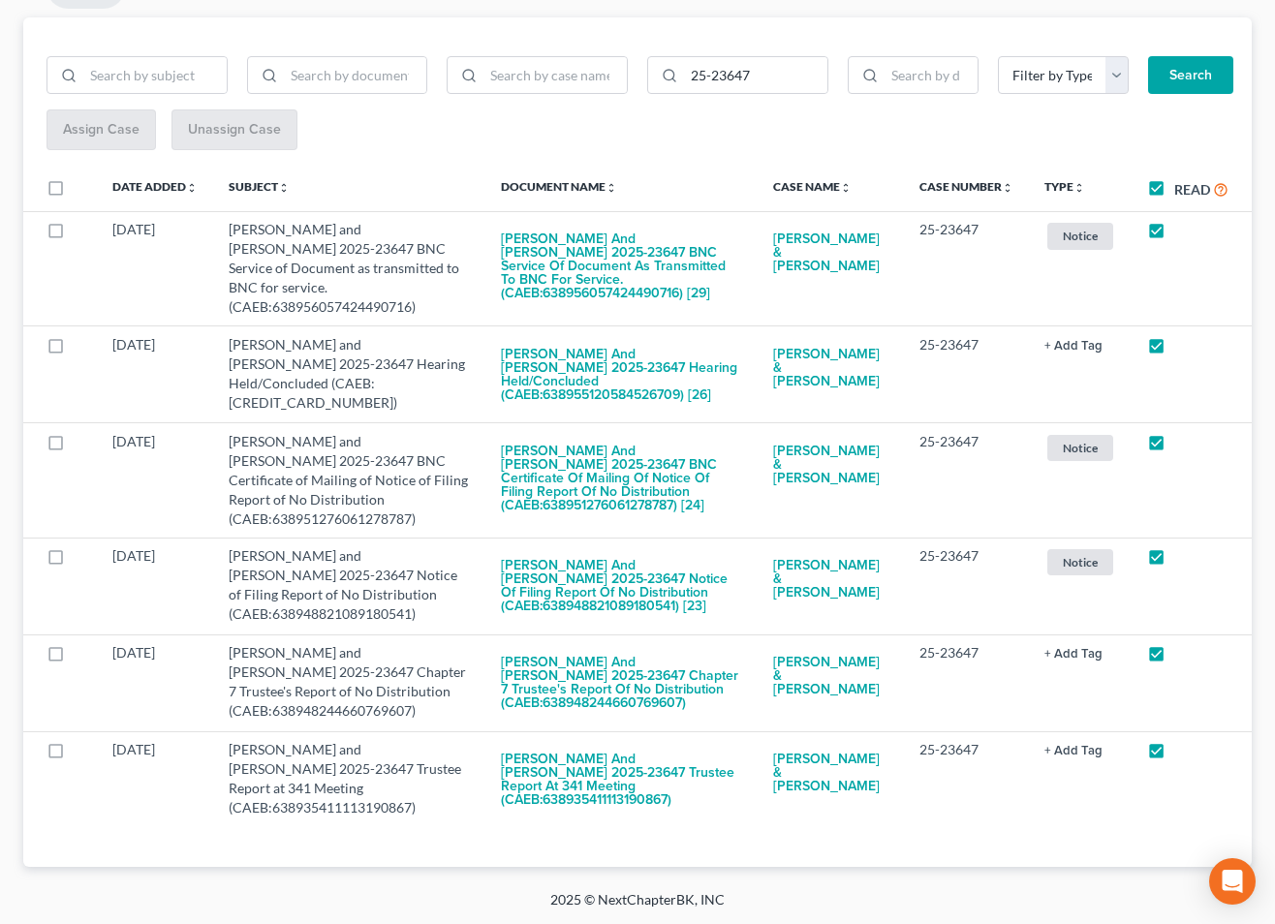
checkbox input "true"
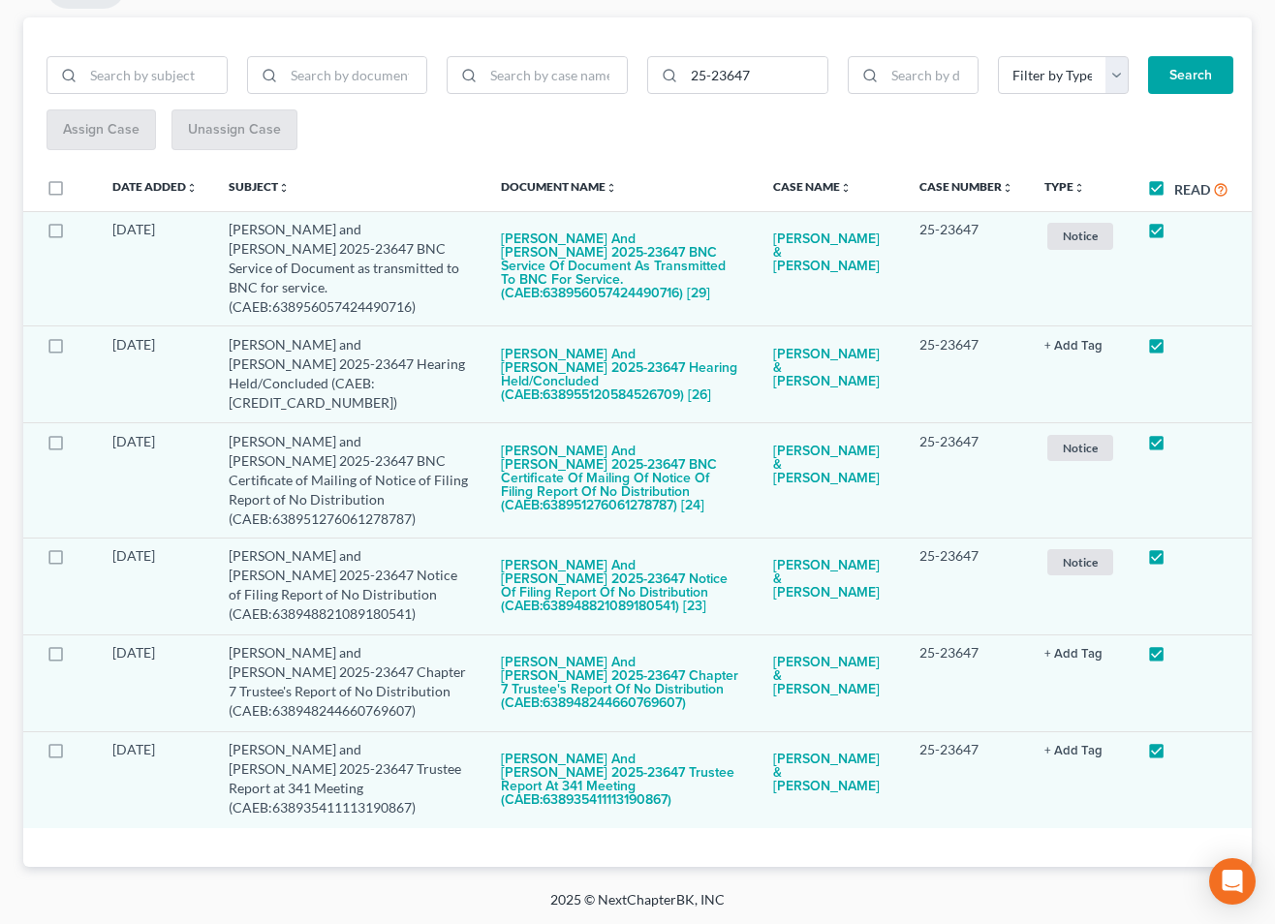
scroll to position [0, 0]
